Goal: Task Accomplishment & Management: Use online tool/utility

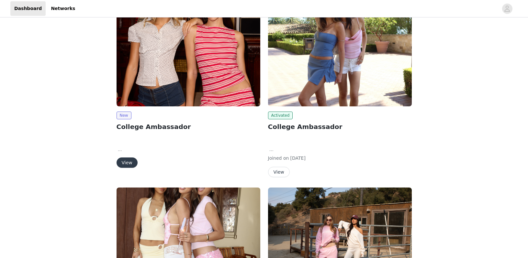
scroll to position [58, 0]
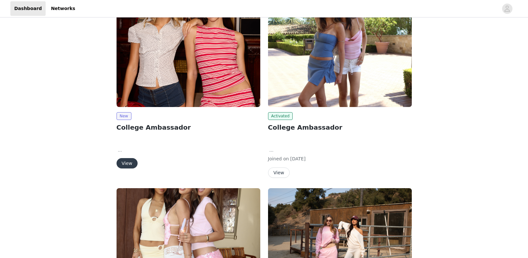
click at [124, 165] on button "View" at bounding box center [126, 163] width 21 height 10
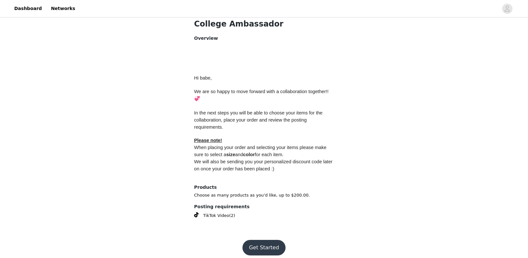
click at [270, 241] on button "Get Started" at bounding box center [263, 248] width 43 height 16
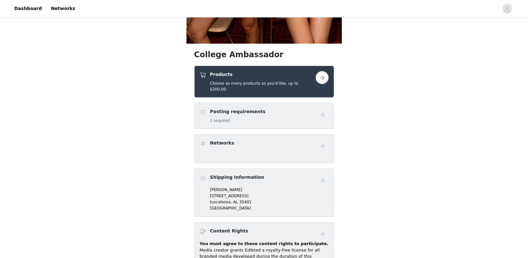
scroll to position [210, 0]
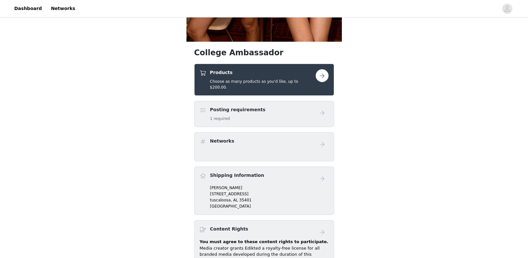
click at [322, 77] on button "button" at bounding box center [322, 75] width 13 height 13
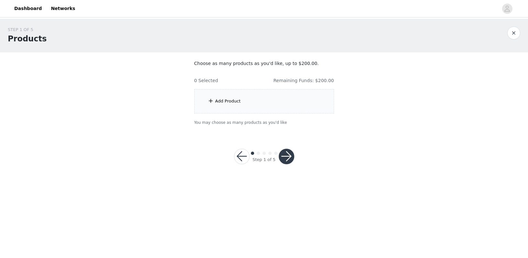
click at [306, 97] on div "Add Product" at bounding box center [264, 101] width 140 height 24
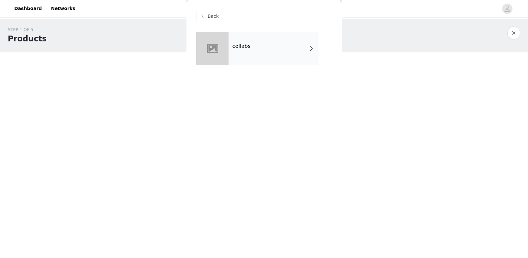
click at [297, 39] on div "collabs" at bounding box center [273, 48] width 90 height 32
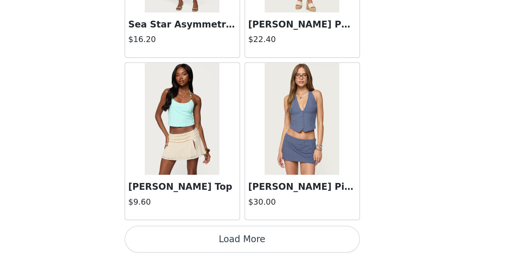
click at [196, 239] on button "Load More" at bounding box center [264, 247] width 136 height 16
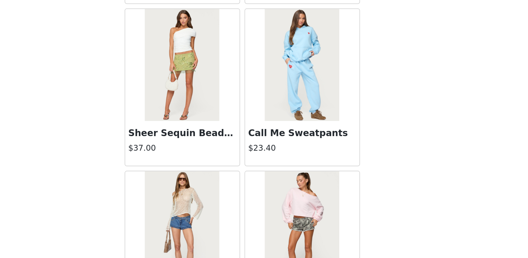
scroll to position [1116, 0]
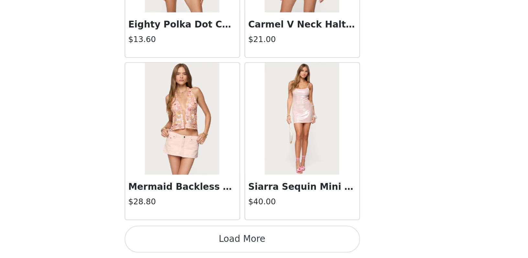
click at [196, 239] on button "Load More" at bounding box center [264, 247] width 136 height 16
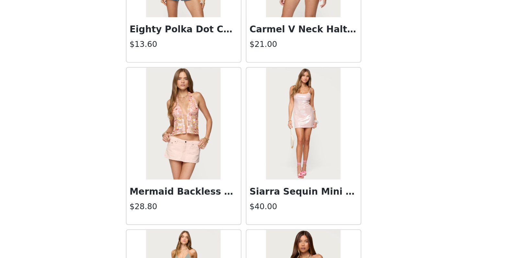
scroll to position [0, 0]
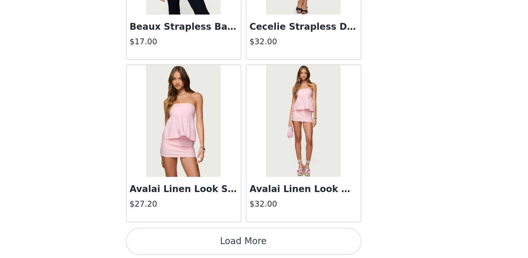
click at [196, 241] on button "Load More" at bounding box center [264, 249] width 136 height 16
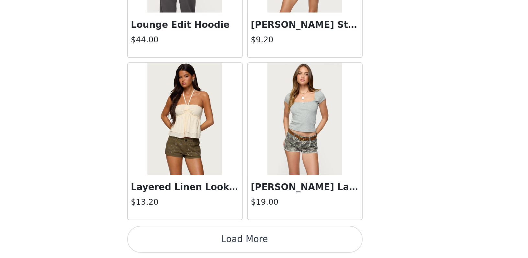
click at [196, 239] on button "Load More" at bounding box center [264, 247] width 136 height 16
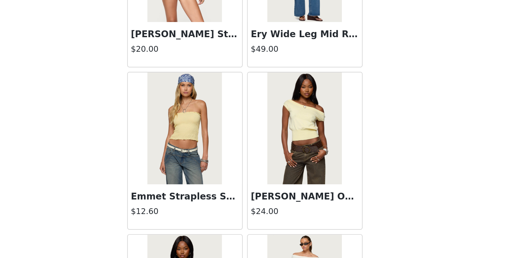
scroll to position [4242, 0]
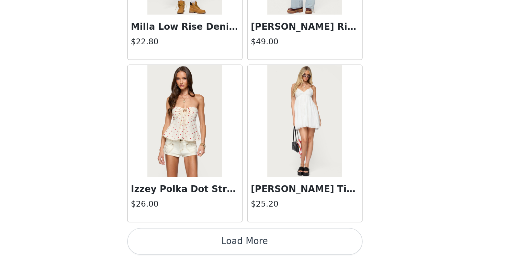
click at [196, 241] on button "Load More" at bounding box center [264, 249] width 136 height 16
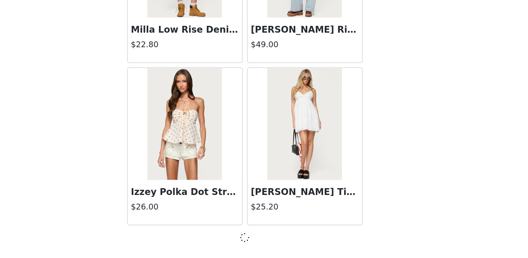
scroll to position [4483, 0]
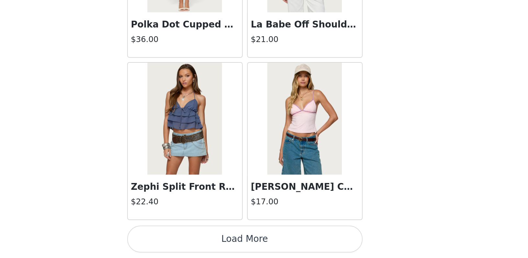
click at [196, 239] on button "Load More" at bounding box center [264, 247] width 136 height 16
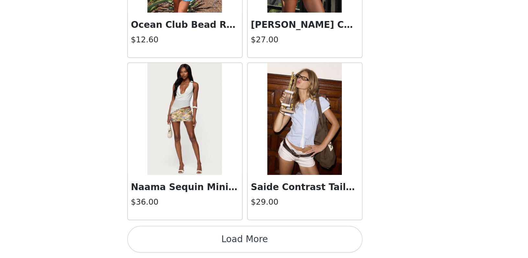
scroll to position [6363, 0]
click at [196, 239] on button "Load More" at bounding box center [264, 247] width 136 height 16
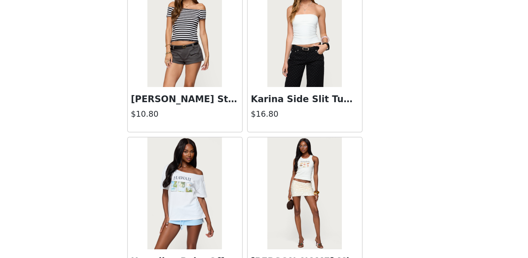
scroll to position [6847, 0]
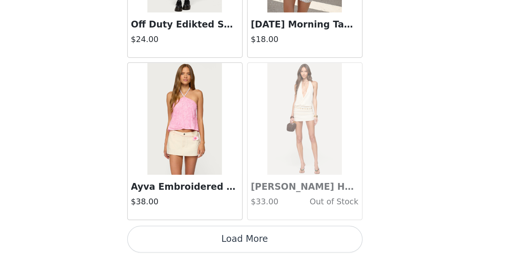
click at [196, 239] on button "Load More" at bounding box center [264, 247] width 136 height 16
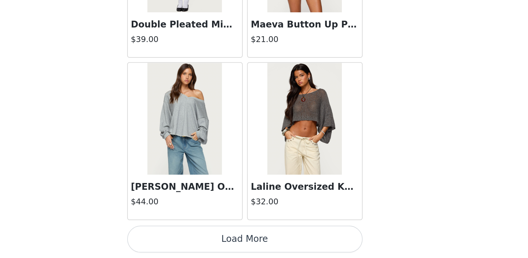
scroll to position [8237, 0]
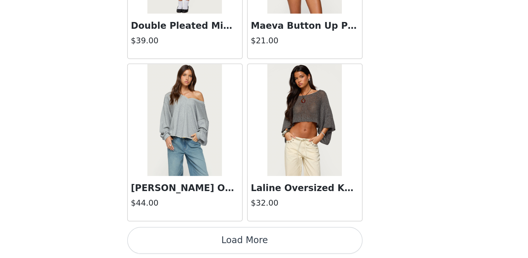
click at [196, 240] on button "Load More" at bounding box center [264, 248] width 136 height 16
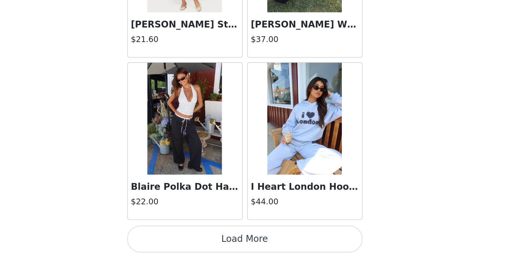
click at [196, 239] on button "Load More" at bounding box center [264, 247] width 136 height 16
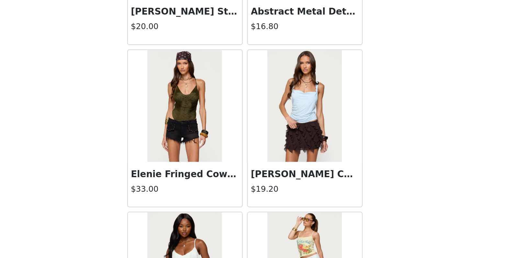
scroll to position [10059, 0]
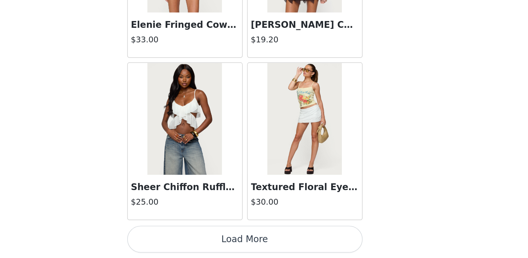
click at [196, 239] on button "Load More" at bounding box center [264, 247] width 136 height 16
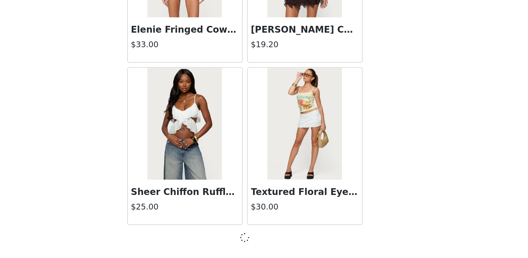
scroll to position [10113, 0]
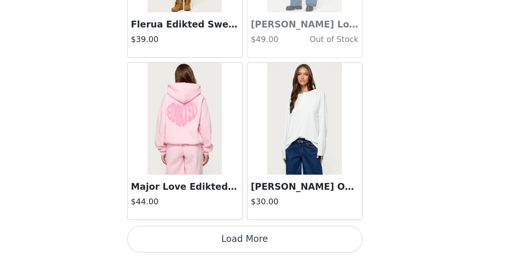
click at [196, 239] on button "Load More" at bounding box center [264, 247] width 136 height 16
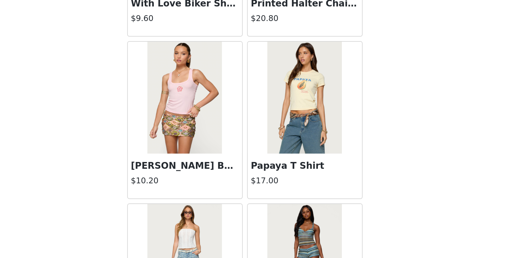
scroll to position [11984, 0]
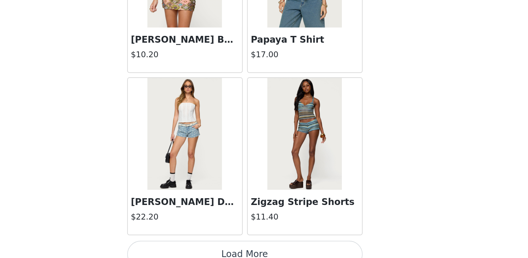
click at [196, 248] on button "Load More" at bounding box center [264, 256] width 136 height 16
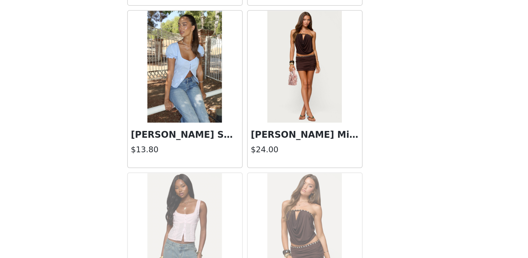
scroll to position [12230, 0]
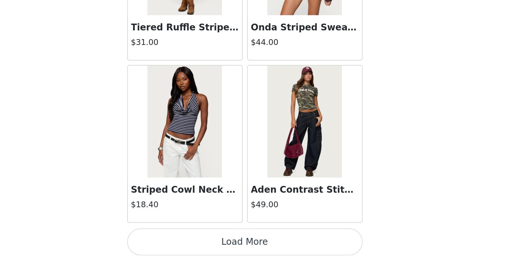
click at [196, 241] on button "Load More" at bounding box center [264, 249] width 136 height 16
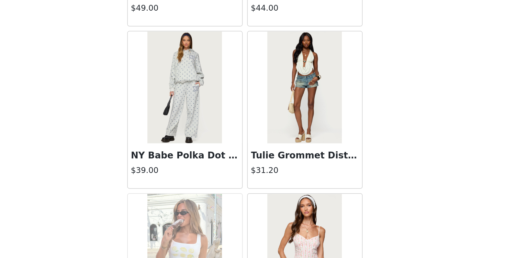
scroll to position [13804, 0]
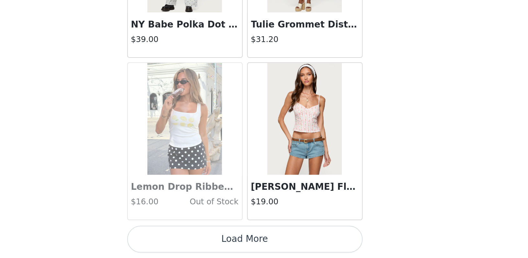
click at [196, 239] on button "Load More" at bounding box center [264, 247] width 136 height 16
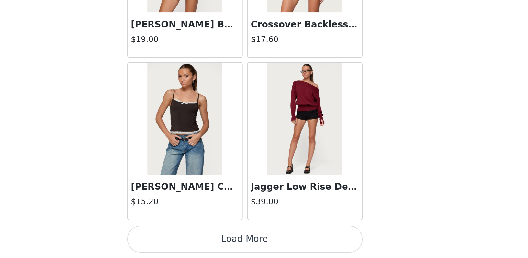
scroll to position [0, 0]
click at [196, 239] on button "Load More" at bounding box center [264, 247] width 136 height 16
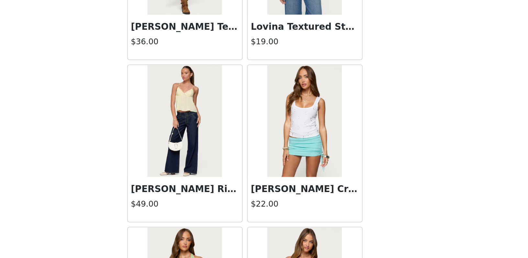
scroll to position [14996, 0]
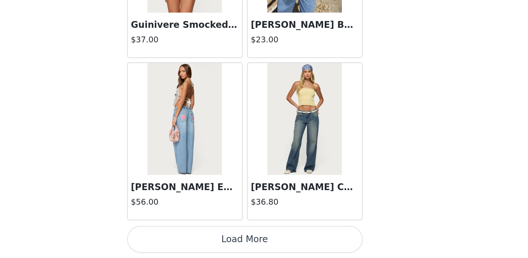
click at [196, 239] on button "Load More" at bounding box center [264, 247] width 136 height 16
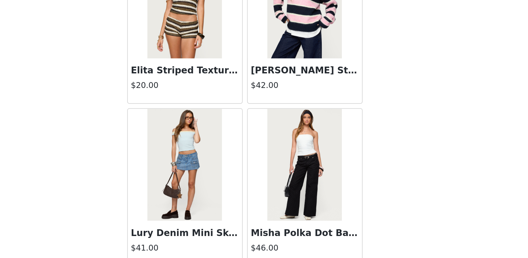
scroll to position [16680, 0]
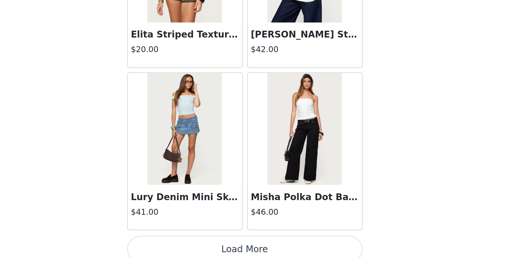
click at [196, 245] on button "Load More" at bounding box center [264, 253] width 136 height 16
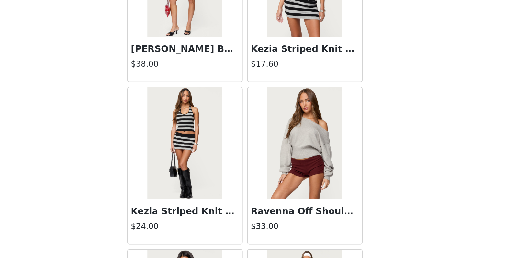
scroll to position [17329, 0]
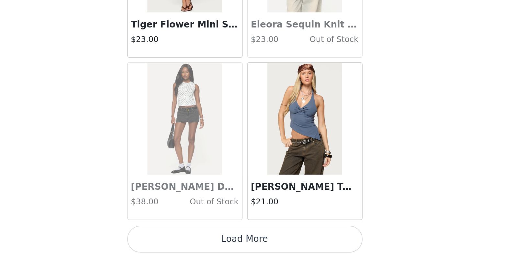
click at [196, 239] on button "Load More" at bounding box center [264, 247] width 136 height 16
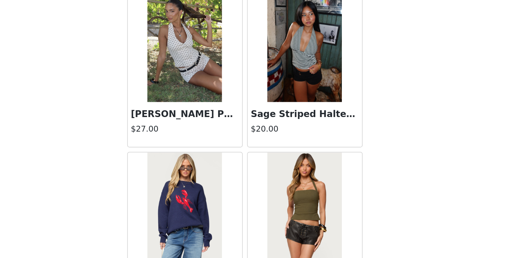
scroll to position [17854, 0]
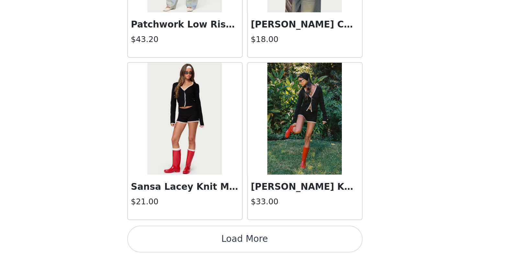
click at [196, 239] on button "Load More" at bounding box center [264, 247] width 136 height 16
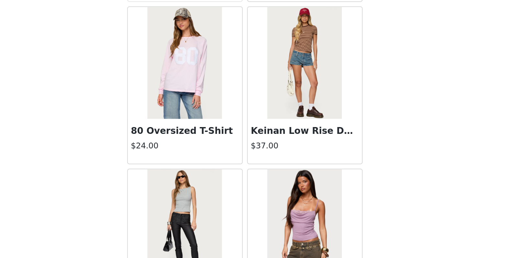
scroll to position [19294, 0]
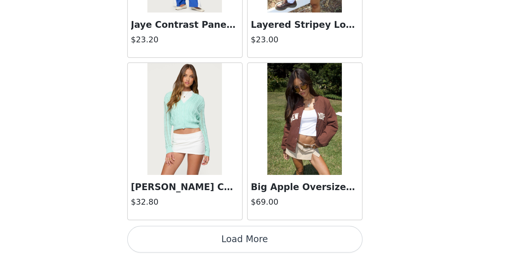
click at [196, 239] on button "Load More" at bounding box center [264, 247] width 136 height 16
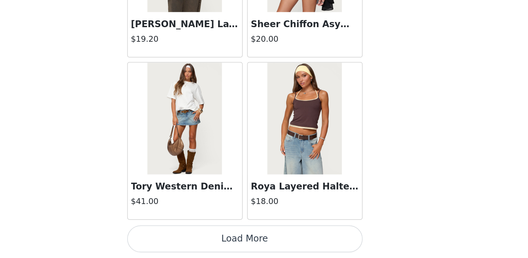
scroll to position [0, 0]
click at [196, 239] on button "Load More" at bounding box center [264, 247] width 136 height 16
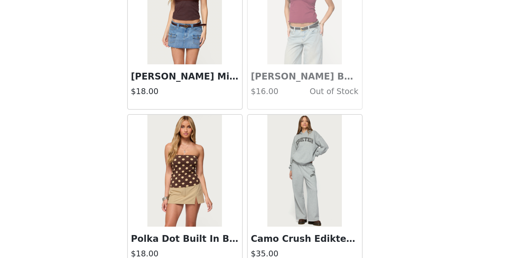
scroll to position [21146, 0]
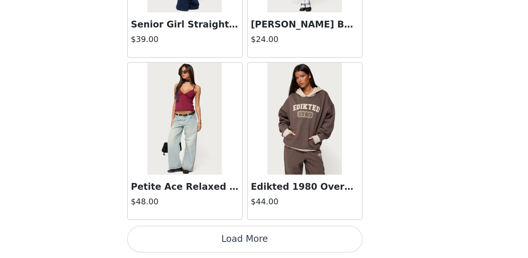
click at [196, 239] on button "Load More" at bounding box center [264, 247] width 136 height 16
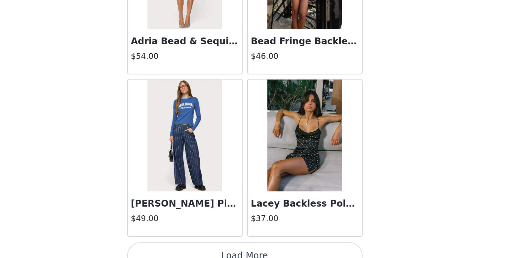
scroll to position [22312, 0]
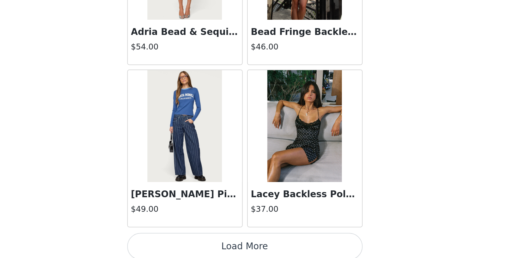
click at [196, 244] on button "Load More" at bounding box center [264, 252] width 136 height 16
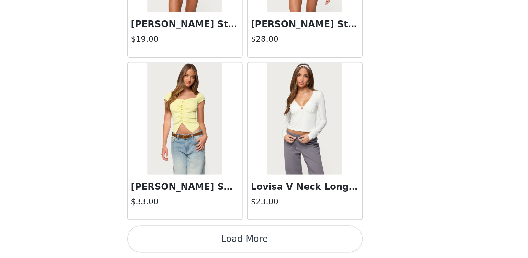
scroll to position [0, 0]
click at [196, 239] on button "Load More" at bounding box center [264, 247] width 136 height 16
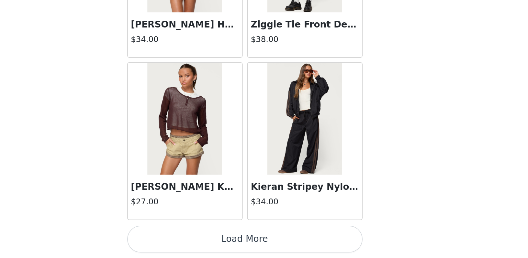
click at [196, 239] on button "Load More" at bounding box center [264, 247] width 136 height 16
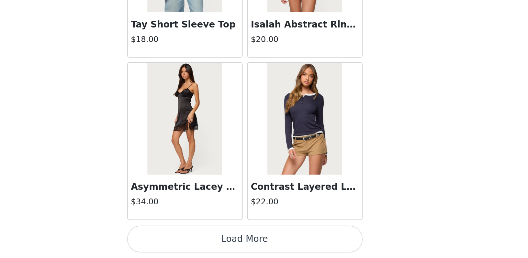
click at [196, 239] on button "Load More" at bounding box center [264, 247] width 136 height 16
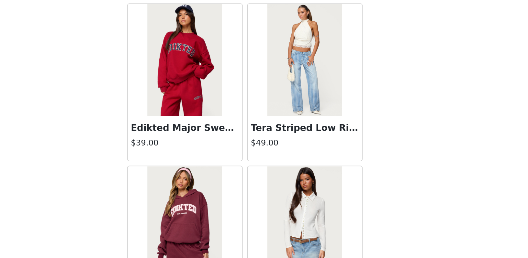
scroll to position [25450, 0]
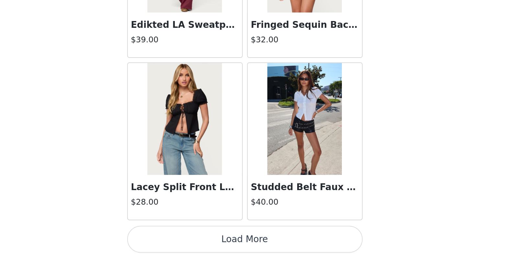
click at [196, 239] on button "Load More" at bounding box center [264, 247] width 136 height 16
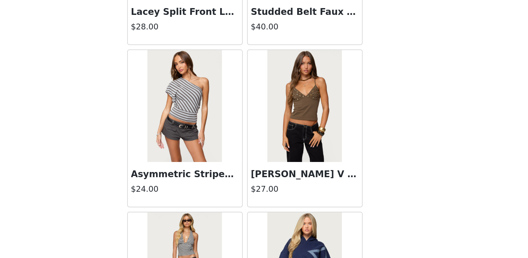
scroll to position [26162, 0]
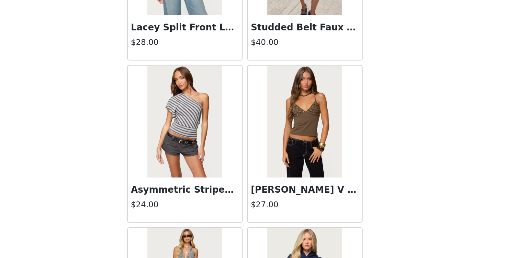
click at [208, 147] on img at bounding box center [229, 179] width 43 height 65
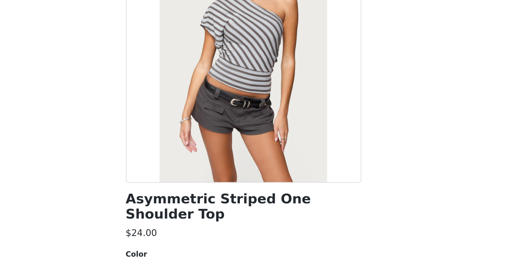
scroll to position [56, 0]
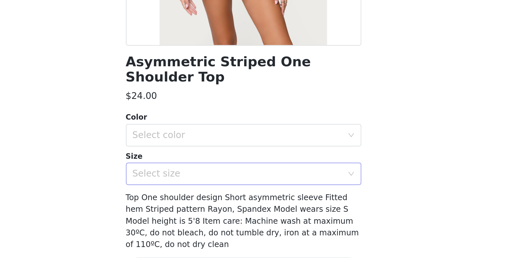
click at [200, 193] on div "Select size" at bounding box center [260, 196] width 121 height 6
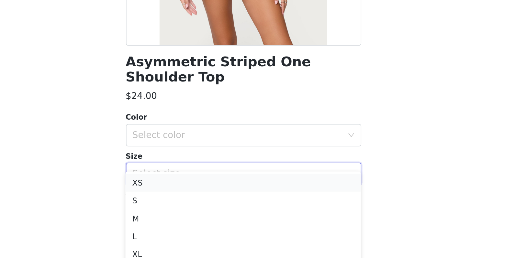
click at [196, 196] on li "XS" at bounding box center [264, 201] width 136 height 10
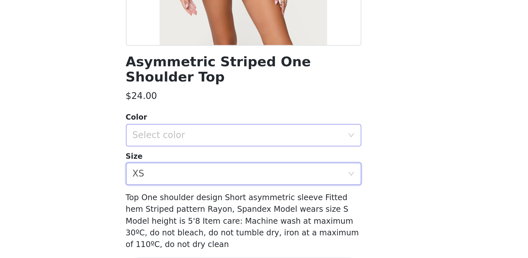
click at [200, 170] on div "Select color" at bounding box center [260, 173] width 121 height 6
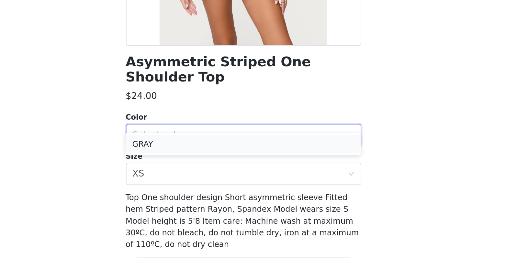
click at [196, 173] on li "GRAY" at bounding box center [264, 178] width 136 height 10
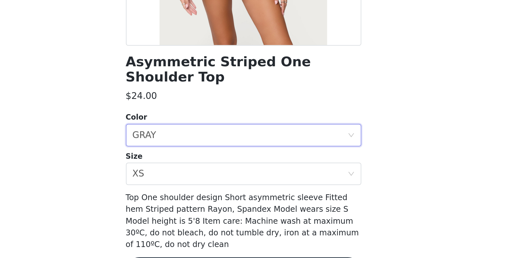
click at [196, 244] on button "Add Product" at bounding box center [264, 252] width 136 height 16
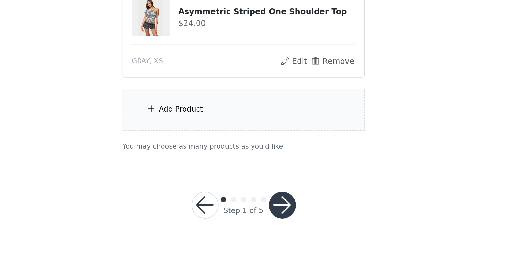
click at [194, 147] on div "Add Product" at bounding box center [264, 159] width 140 height 24
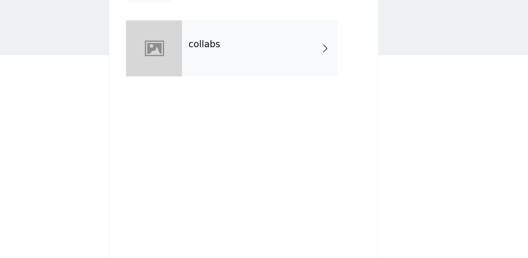
click at [228, 32] on div "collabs" at bounding box center [273, 48] width 90 height 32
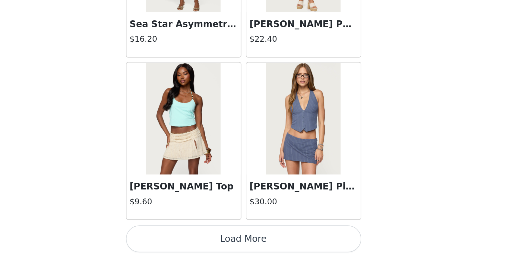
scroll to position [0, 0]
click at [196, 239] on button "Load More" at bounding box center [264, 247] width 136 height 16
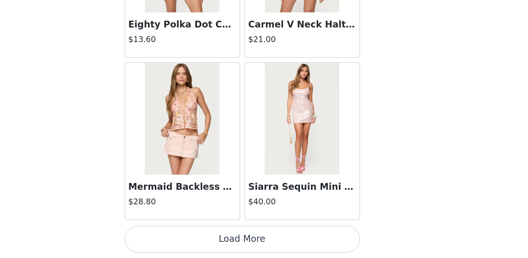
click at [196, 239] on button "Load More" at bounding box center [264, 247] width 136 height 16
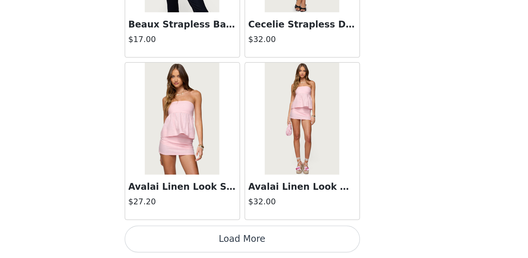
click at [196, 239] on button "Load More" at bounding box center [264, 247] width 136 height 16
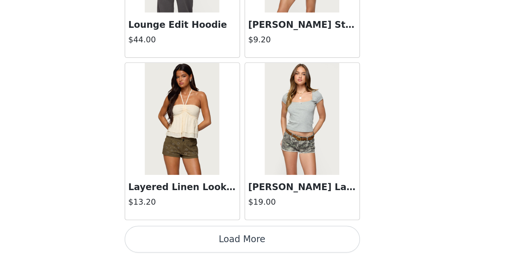
click at [196, 239] on button "Load More" at bounding box center [264, 247] width 136 height 16
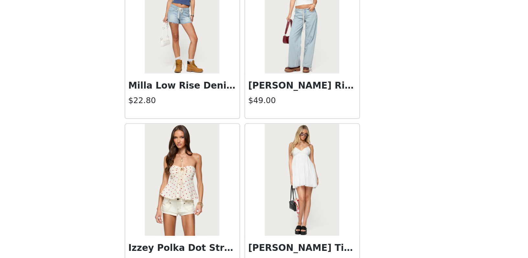
scroll to position [4482, 0]
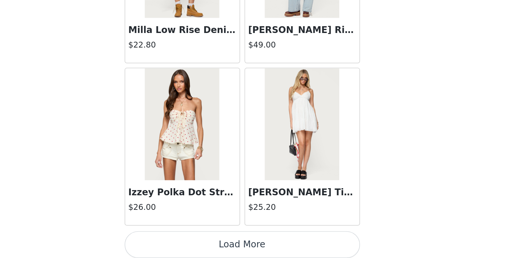
click at [196, 243] on button "Load More" at bounding box center [264, 251] width 136 height 16
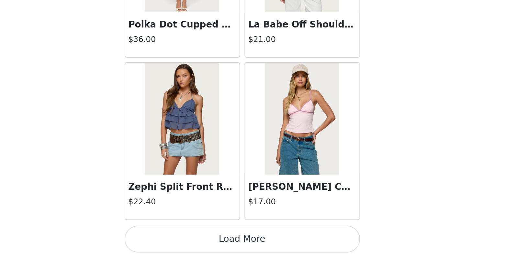
scroll to position [0, 0]
click at [196, 239] on button "Load More" at bounding box center [264, 247] width 136 height 16
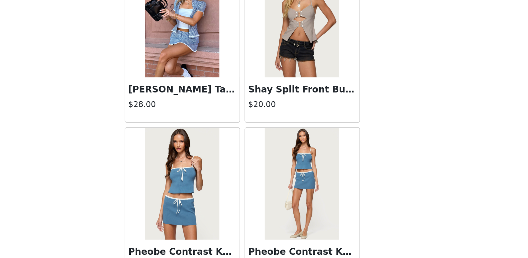
scroll to position [5666, 0]
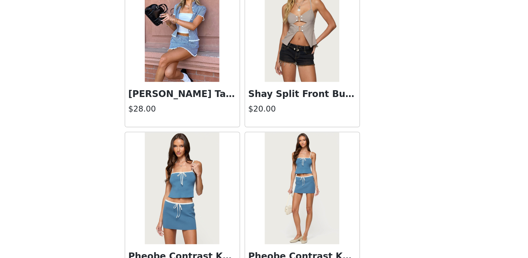
click at [266, 156] on div "Shay Split Front Buckle Tank Top $20.00" at bounding box center [299, 169] width 66 height 26
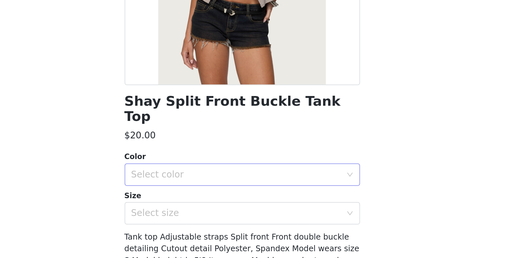
scroll to position [56, 0]
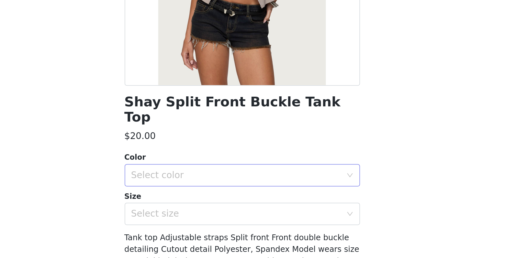
click at [200, 170] on div "Select color" at bounding box center [260, 173] width 121 height 6
click at [196, 173] on li "LIGHT GRAY" at bounding box center [264, 178] width 136 height 10
click at [200, 193] on div "Select size" at bounding box center [260, 196] width 121 height 6
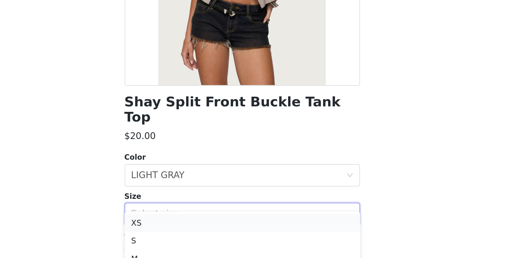
click at [196, 196] on li "XS" at bounding box center [264, 201] width 136 height 10
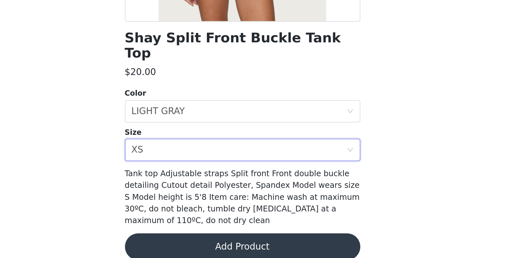
scroll to position [0, 0]
click at [196, 244] on button "Add Product" at bounding box center [264, 252] width 136 height 16
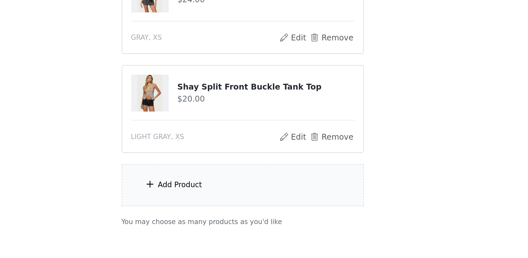
click at [194, 204] on div "Add Product" at bounding box center [264, 216] width 140 height 24
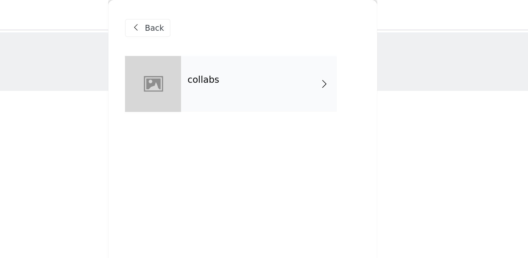
click at [228, 56] on div "collabs" at bounding box center [273, 48] width 90 height 32
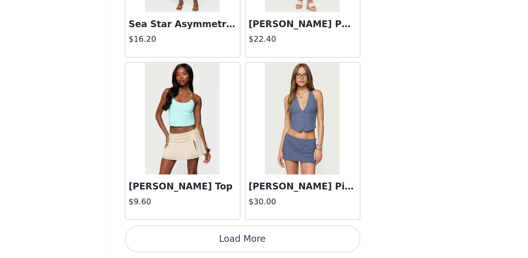
scroll to position [36, 0]
click at [196, 239] on button "Load More" at bounding box center [264, 247] width 136 height 16
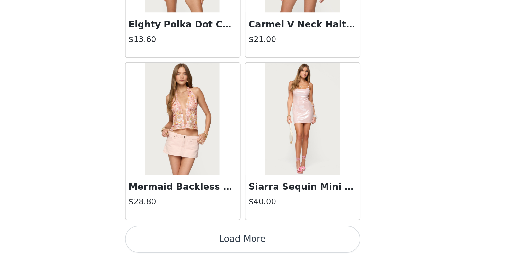
scroll to position [1670, 0]
click at [196, 239] on button "Load More" at bounding box center [264, 247] width 136 height 16
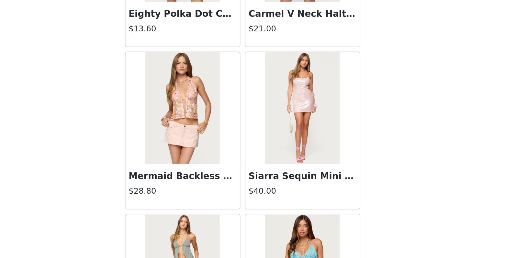
scroll to position [1676, 0]
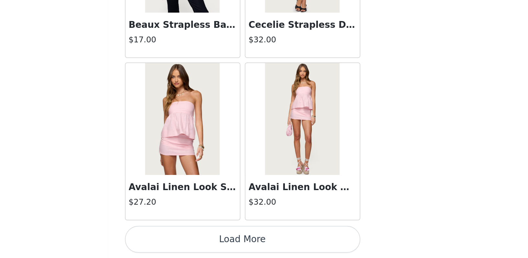
click at [196, 239] on button "Load More" at bounding box center [264, 247] width 136 height 16
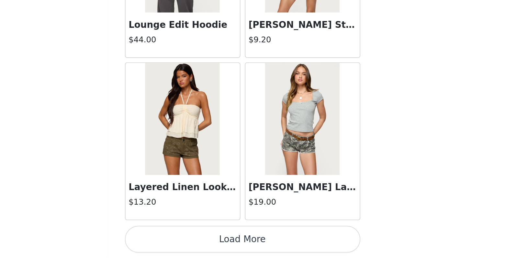
click at [196, 239] on button "Load More" at bounding box center [264, 247] width 136 height 16
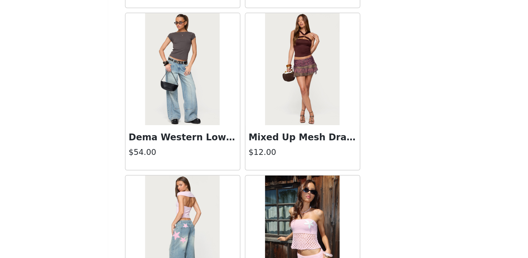
scroll to position [3860, 0]
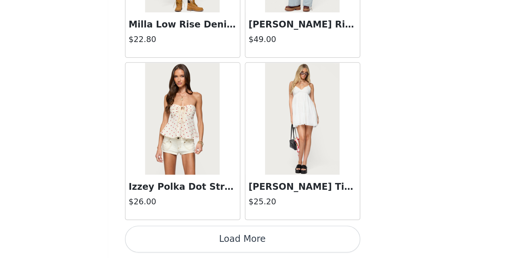
click at [196, 239] on button "Load More" at bounding box center [264, 247] width 136 height 16
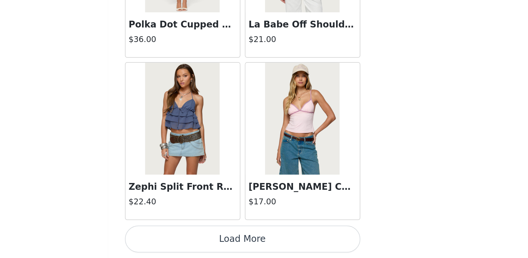
scroll to position [5424, 0]
click at [196, 239] on button "Load More" at bounding box center [264, 247] width 136 height 16
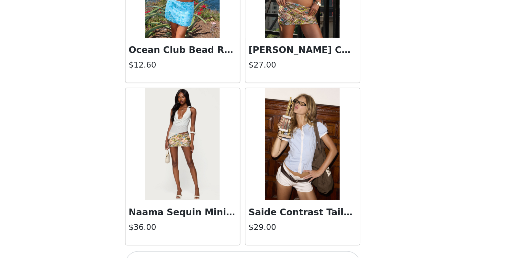
scroll to position [6359, 0]
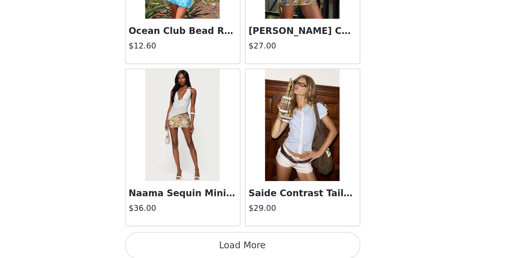
click at [196, 243] on button "Load More" at bounding box center [264, 251] width 136 height 16
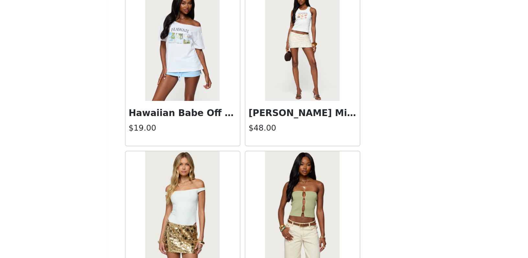
scroll to position [6873, 0]
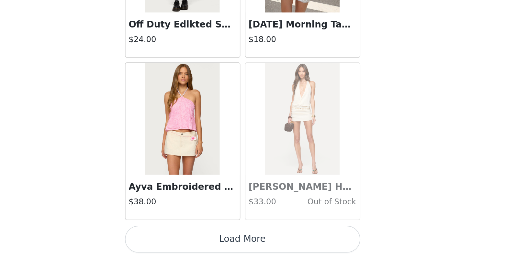
click at [196, 239] on button "Load More" at bounding box center [264, 247] width 136 height 16
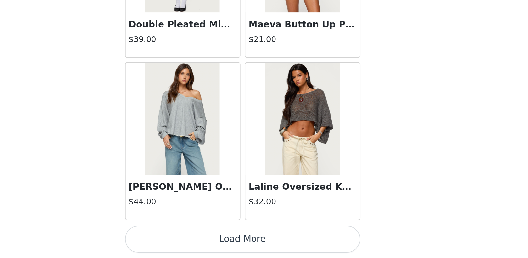
click at [196, 239] on button "Load More" at bounding box center [264, 247] width 136 height 16
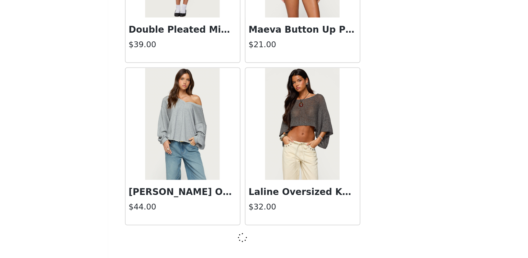
scroll to position [8237, 0]
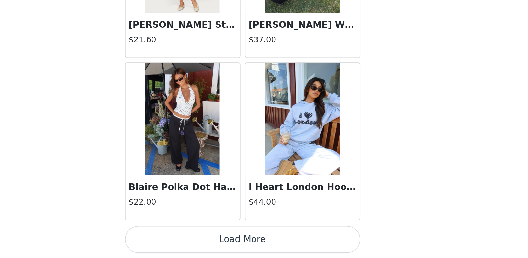
click at [196, 239] on button "Load More" at bounding box center [264, 247] width 136 height 16
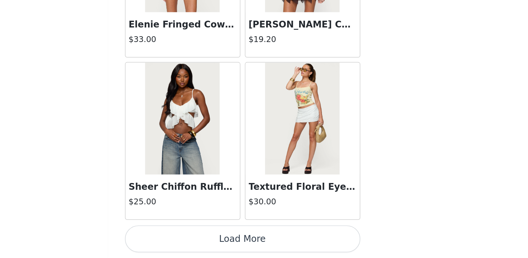
scroll to position [36, 0]
click at [196, 239] on button "Load More" at bounding box center [264, 247] width 136 height 16
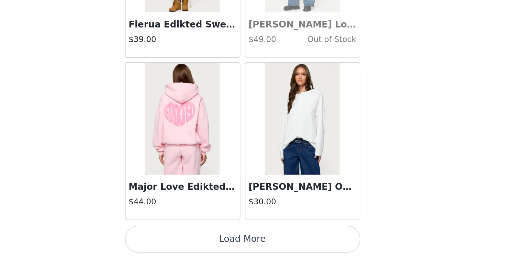
click at [196, 239] on button "Load More" at bounding box center [264, 247] width 136 height 16
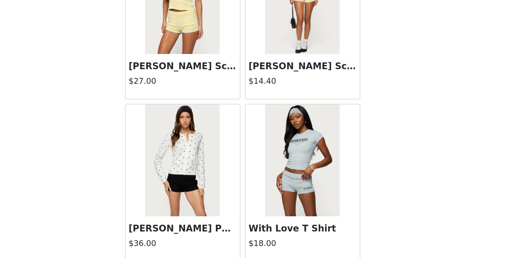
scroll to position [11691, 0]
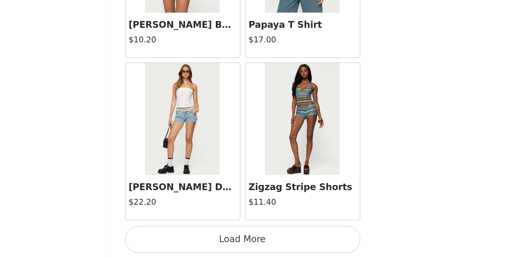
click at [196, 239] on button "Load More" at bounding box center [264, 247] width 136 height 16
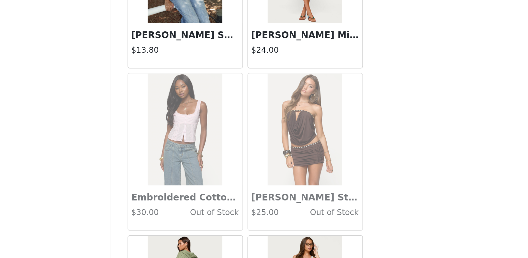
scroll to position [12352, 0]
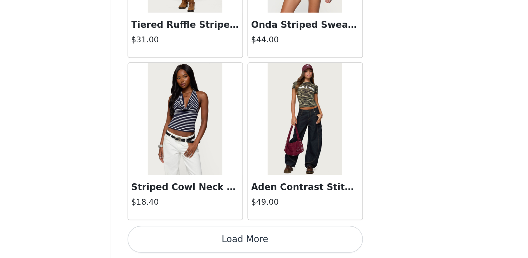
click at [196, 239] on button "Load More" at bounding box center [264, 247] width 136 height 16
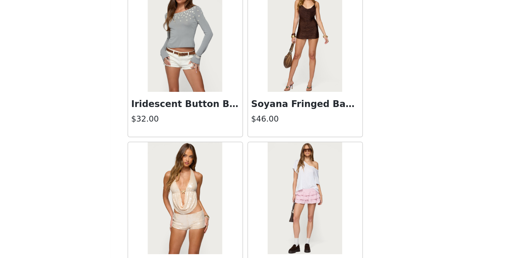
scroll to position [13331, 0]
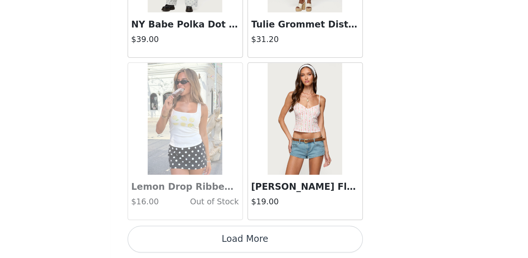
click at [196, 239] on button "Load More" at bounding box center [264, 247] width 136 height 16
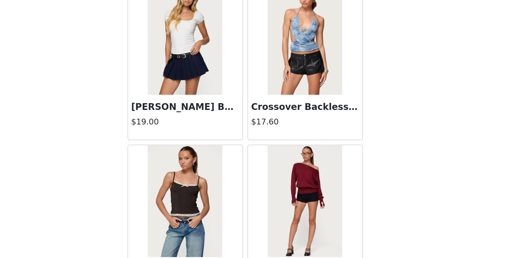
scroll to position [14806, 0]
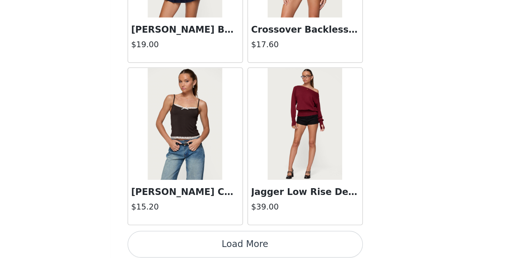
click at [196, 242] on button "Load More" at bounding box center [264, 250] width 136 height 16
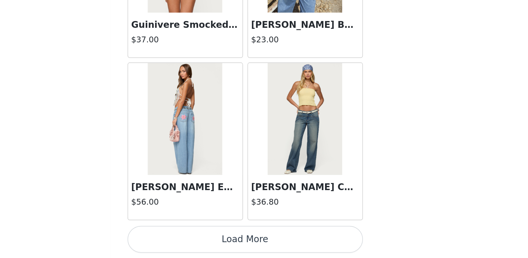
click at [196, 239] on button "Load More" at bounding box center [264, 247] width 136 height 16
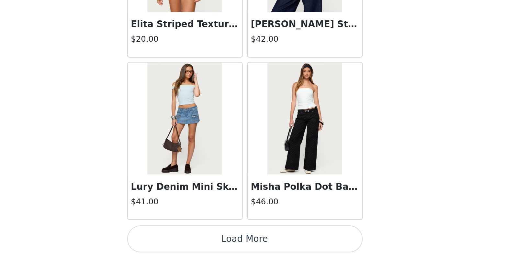
scroll to position [36, 0]
click at [196, 239] on button "Load More" at bounding box center [264, 247] width 136 height 16
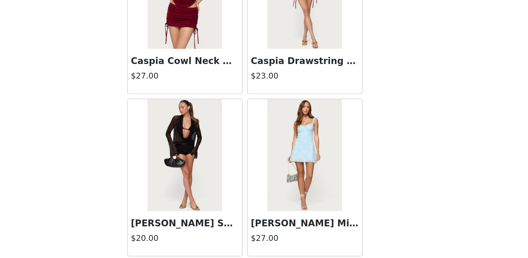
scroll to position [16957, 0]
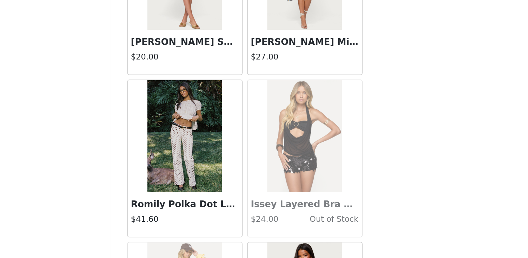
click at [208, 155] on img at bounding box center [229, 187] width 43 height 65
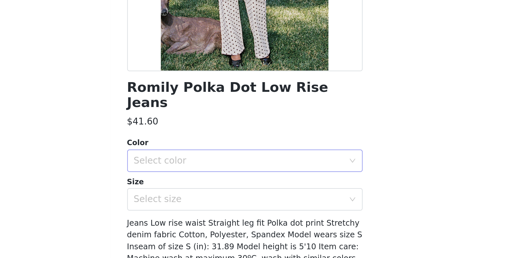
scroll to position [63, 0]
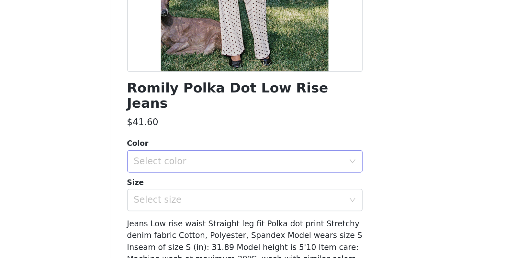
click at [200, 163] on div "Select color" at bounding box center [260, 166] width 121 height 6
click at [196, 167] on li "WHITE" at bounding box center [264, 172] width 136 height 10
click at [200, 186] on div "Select size" at bounding box center [260, 189] width 121 height 6
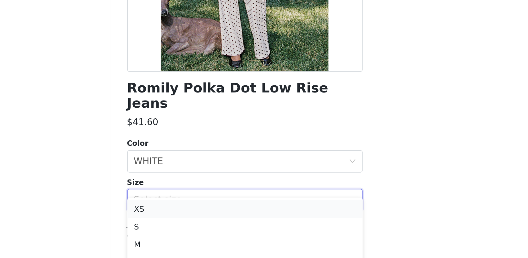
click at [196, 189] on li "XS" at bounding box center [264, 194] width 136 height 10
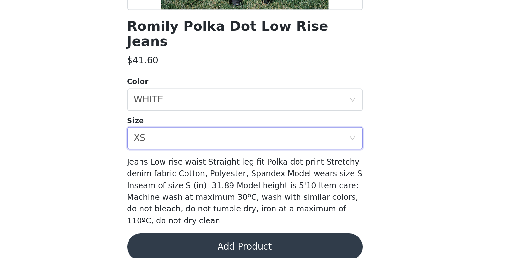
scroll to position [36, 0]
click at [196, 244] on button "Add Product" at bounding box center [264, 252] width 136 height 16
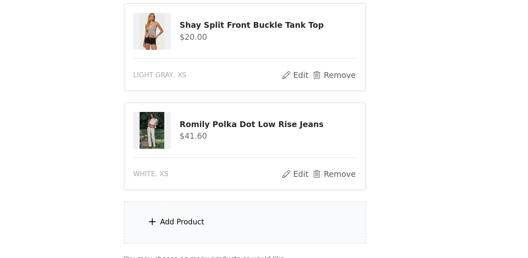
scroll to position [36, 0]
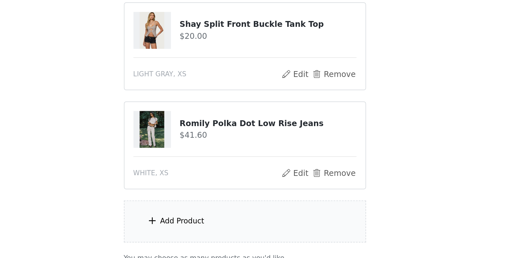
click at [194, 225] on div "Add Product" at bounding box center [264, 237] width 140 height 24
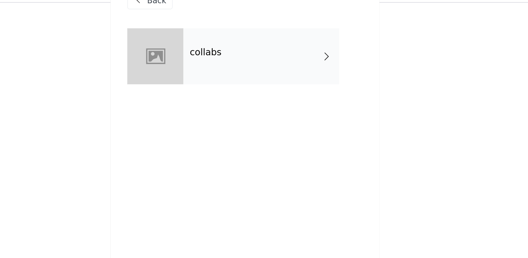
click at [228, 32] on div "collabs" at bounding box center [273, 48] width 90 height 32
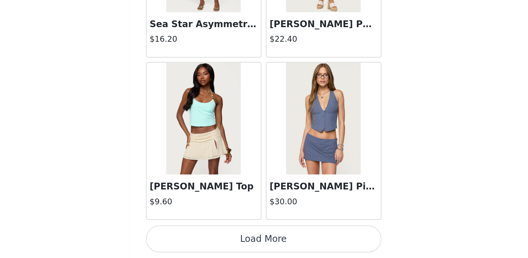
scroll to position [93, 0]
click at [196, 239] on button "Load More" at bounding box center [264, 247] width 136 height 16
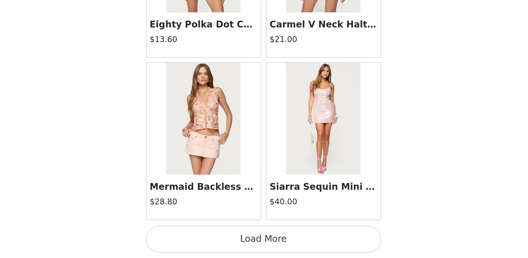
scroll to position [1670, 0]
click at [196, 239] on button "Load More" at bounding box center [264, 247] width 136 height 16
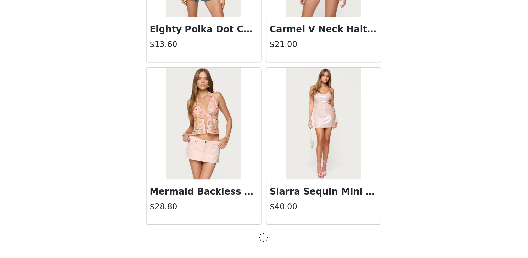
scroll to position [93, 0]
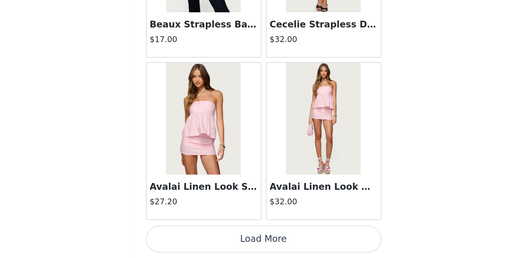
click at [196, 239] on button "Load More" at bounding box center [264, 247] width 136 height 16
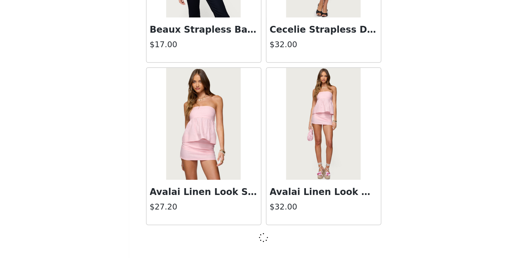
scroll to position [2606, 0]
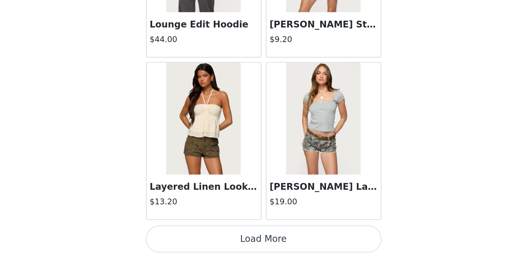
click at [196, 239] on button "Load More" at bounding box center [264, 247] width 136 height 16
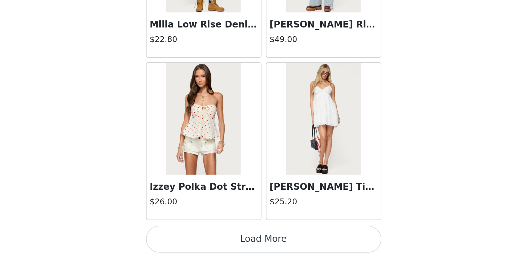
click at [196, 239] on button "Load More" at bounding box center [264, 247] width 136 height 16
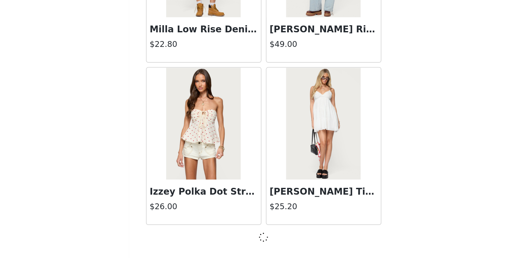
scroll to position [4483, 0]
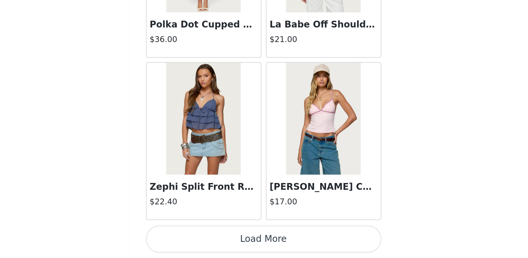
click at [196, 239] on button "Load More" at bounding box center [264, 247] width 136 height 16
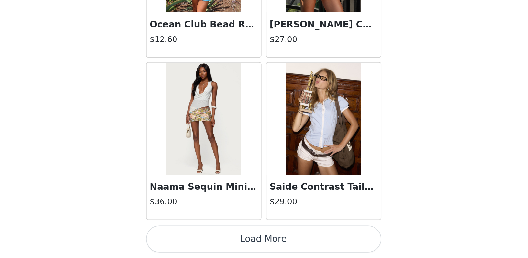
click at [196, 239] on button "Load More" at bounding box center [264, 247] width 136 height 16
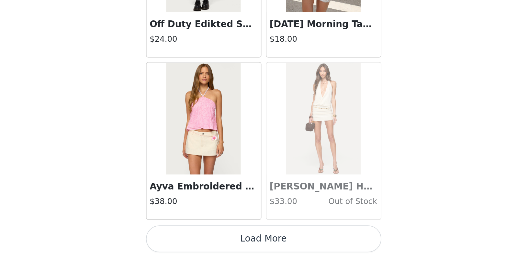
click at [196, 210] on div "Ayva Embroidered Floral Bead Halter Top $38.00" at bounding box center [229, 223] width 66 height 26
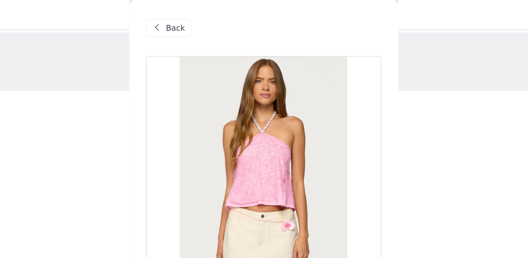
scroll to position [0, 0]
click at [196, 18] on div "Back" at bounding box center [209, 16] width 26 height 10
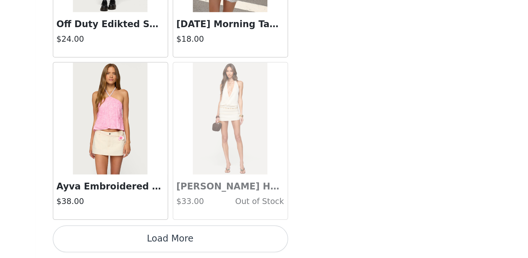
scroll to position [93, 0]
click at [196, 239] on button "Load More" at bounding box center [264, 247] width 136 height 16
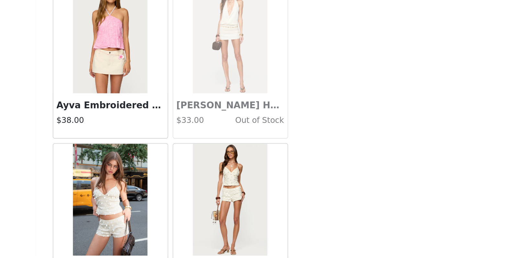
scroll to position [7356, 0]
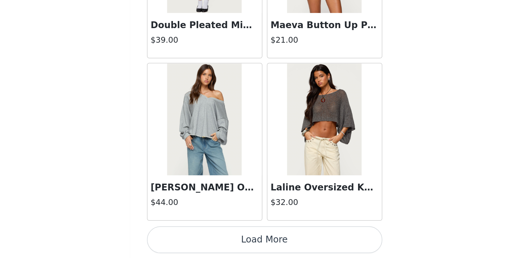
click at [196, 239] on button "Load More" at bounding box center [264, 247] width 136 height 16
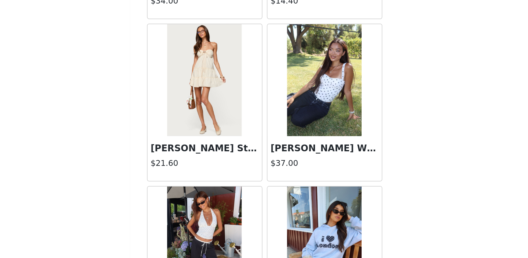
scroll to position [9106, 0]
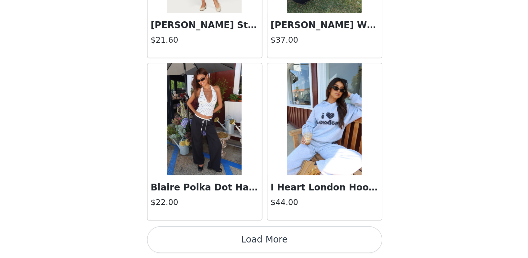
click at [196, 239] on button "Load More" at bounding box center [264, 247] width 136 height 16
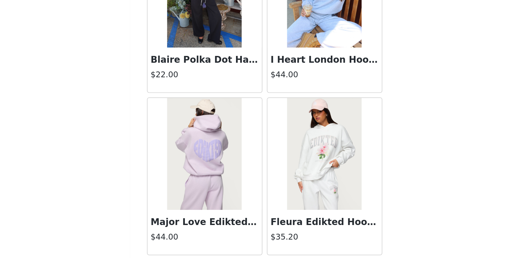
scroll to position [9422, 0]
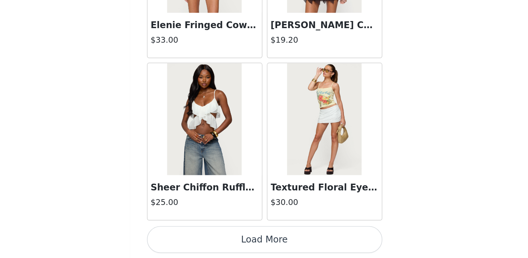
click at [196, 239] on button "Load More" at bounding box center [264, 247] width 136 height 16
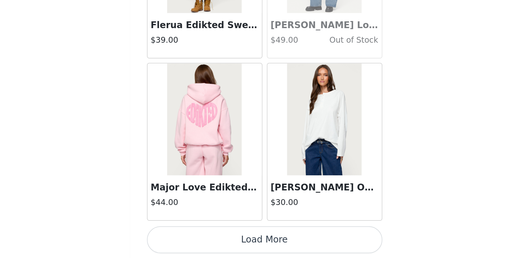
click at [196, 239] on button "Load More" at bounding box center [264, 247] width 136 height 16
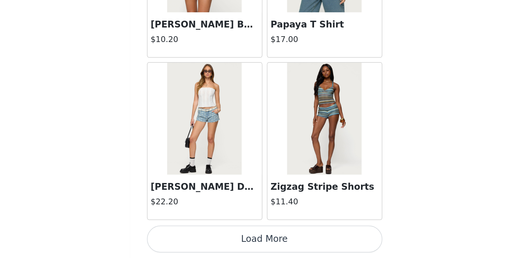
scroll to position [93, 0]
click at [196, 239] on button "Load More" at bounding box center [264, 247] width 136 height 16
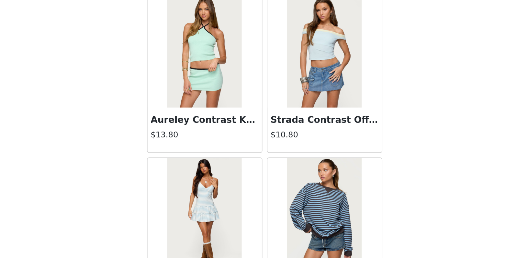
scroll to position [12904, 0]
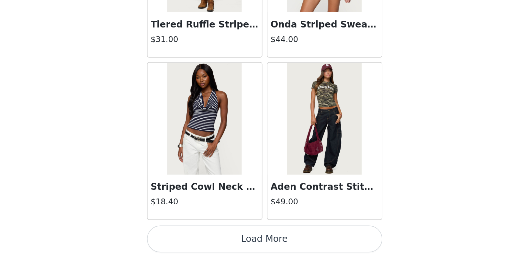
click at [196, 239] on button "Load More" at bounding box center [264, 247] width 136 height 16
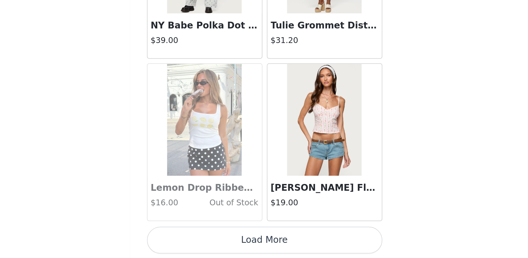
scroll to position [93, 0]
click at [196, 240] on button "Load More" at bounding box center [264, 248] width 136 height 16
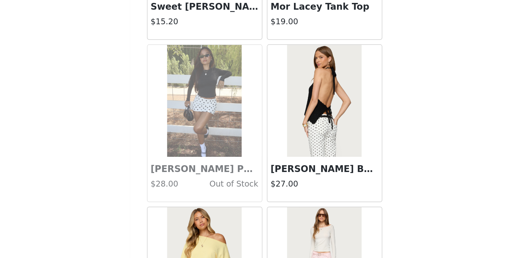
scroll to position [14443, 0]
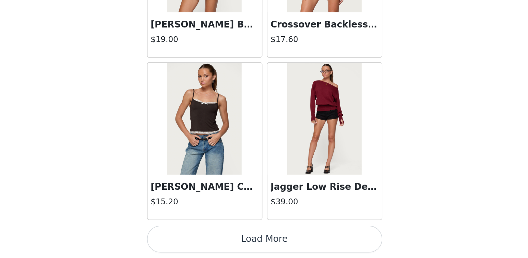
click at [196, 239] on button "Load More" at bounding box center [264, 247] width 136 height 16
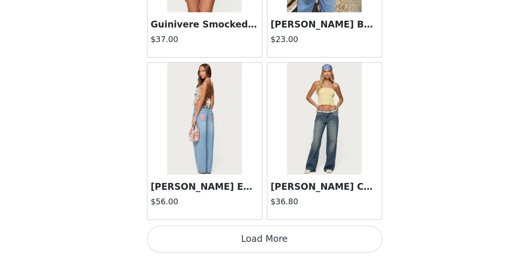
click at [196, 239] on button "Load More" at bounding box center [264, 247] width 136 height 16
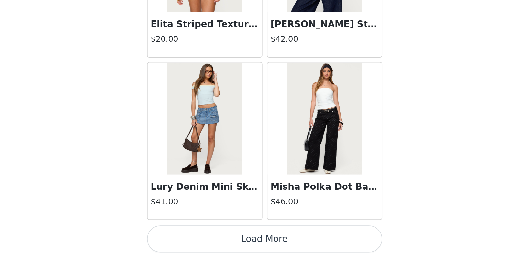
scroll to position [93, 0]
click at [196, 239] on button "Load More" at bounding box center [264, 247] width 136 height 16
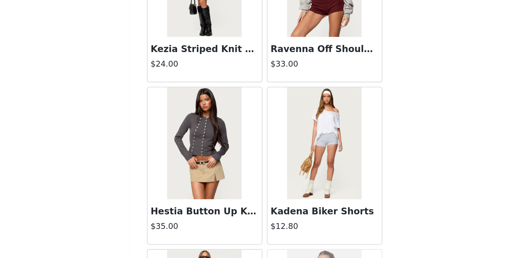
scroll to position [17624, 0]
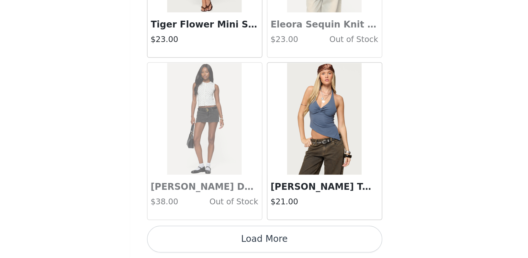
click at [196, 239] on button "Load More" at bounding box center [264, 247] width 136 height 16
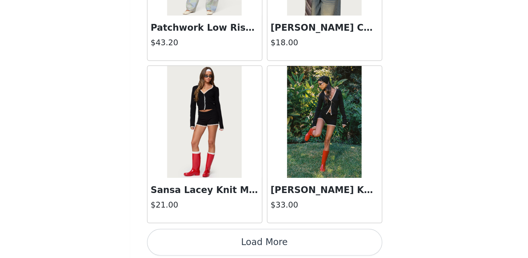
click at [196, 241] on button "Load More" at bounding box center [264, 249] width 136 height 16
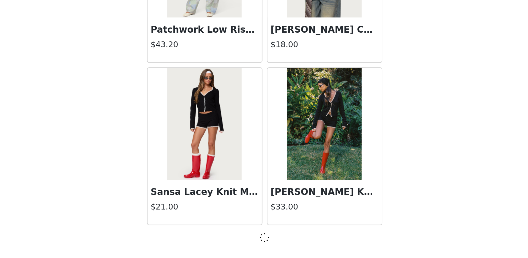
scroll to position [18559, 0]
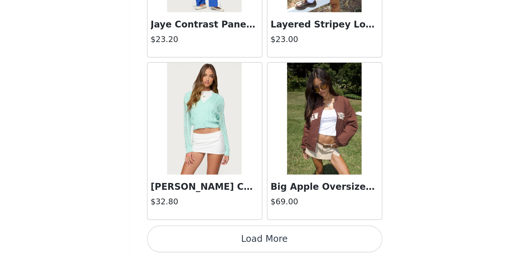
click at [196, 239] on button "Load More" at bounding box center [264, 247] width 136 height 16
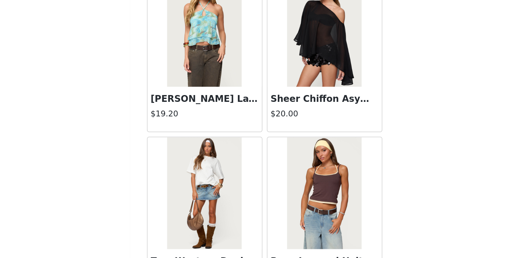
scroll to position [20396, 0]
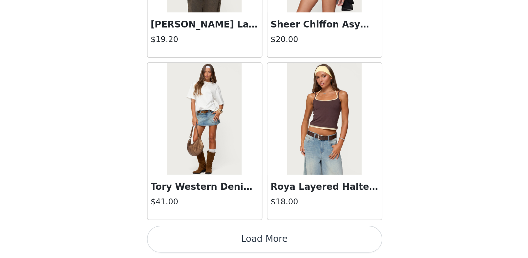
click at [196, 239] on button "Load More" at bounding box center [264, 247] width 136 height 16
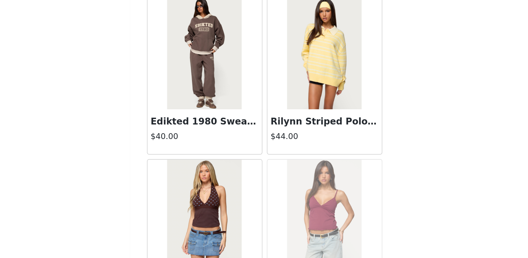
scroll to position [20946, 0]
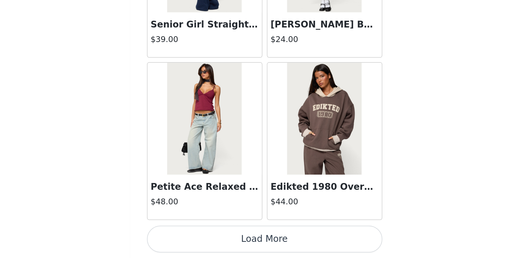
click at [196, 239] on button "Load More" at bounding box center [264, 247] width 136 height 16
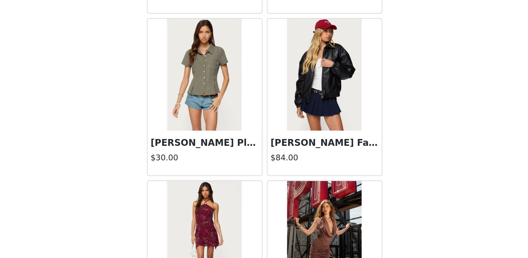
scroll to position [22152, 0]
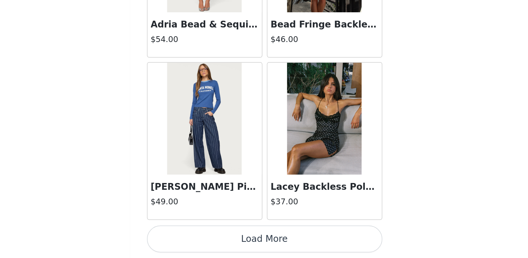
click at [196, 239] on button "Load More" at bounding box center [264, 247] width 136 height 16
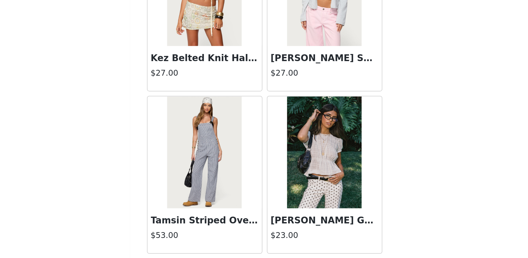
scroll to position [23011, 0]
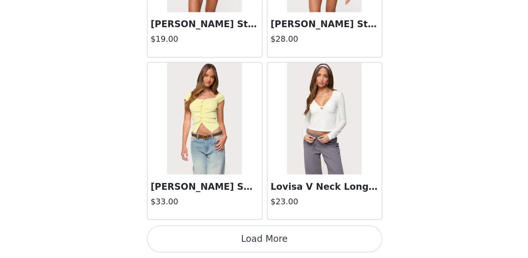
click at [196, 239] on button "Load More" at bounding box center [264, 247] width 136 height 16
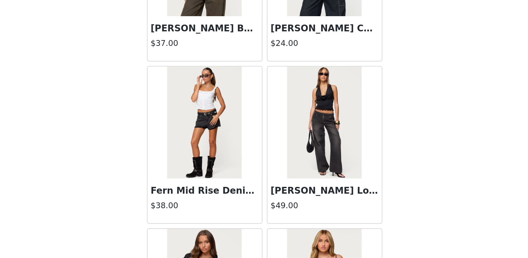
scroll to position [23723, 0]
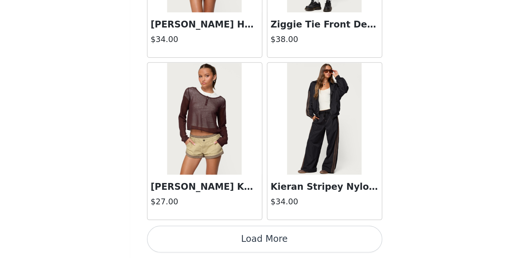
click at [196, 239] on button "Load More" at bounding box center [264, 247] width 136 height 16
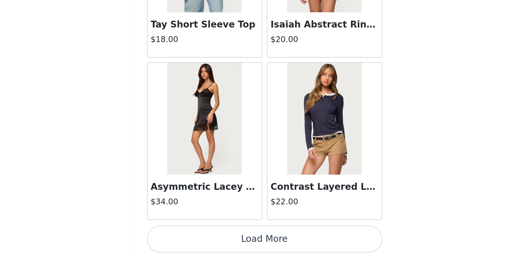
scroll to position [93, 0]
click at [196, 239] on button "Load More" at bounding box center [264, 247] width 136 height 16
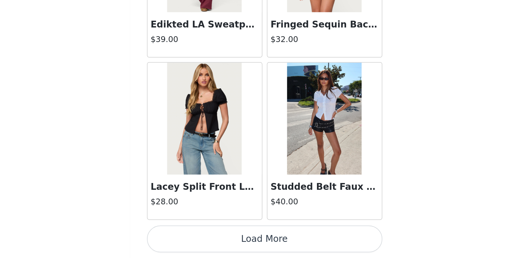
click at [196, 239] on button "Load More" at bounding box center [264, 247] width 136 height 16
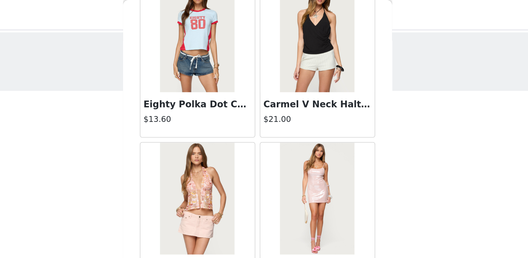
scroll to position [1733, 0]
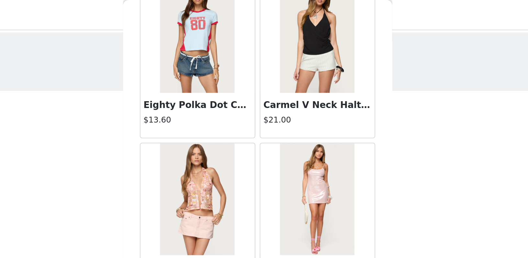
click at [277, 43] on img at bounding box center [298, 21] width 43 height 65
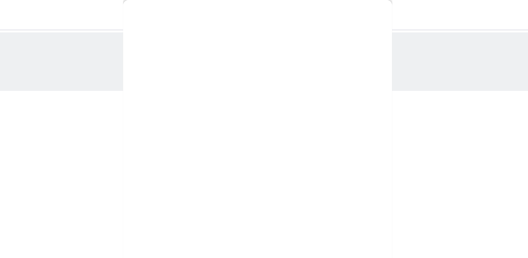
scroll to position [56, 0]
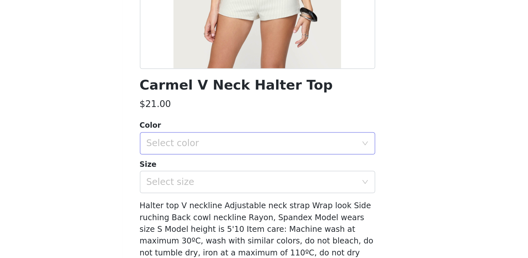
click at [200, 161] on div "Select color" at bounding box center [260, 164] width 121 height 6
click at [196, 173] on li "BLACK" at bounding box center [264, 178] width 136 height 10
click at [196, 181] on div "Select size" at bounding box center [264, 187] width 136 height 13
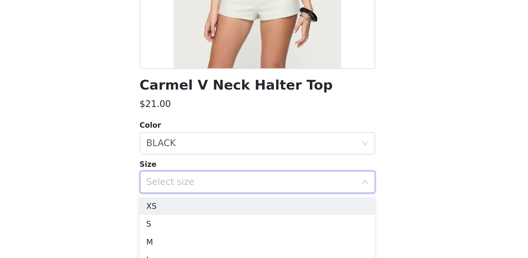
click at [200, 181] on div "Select size" at bounding box center [262, 187] width 124 height 12
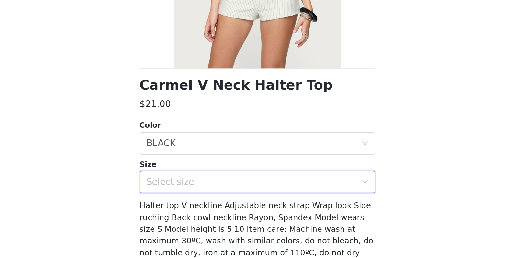
click at [200, 181] on div "Select size" at bounding box center [262, 187] width 124 height 12
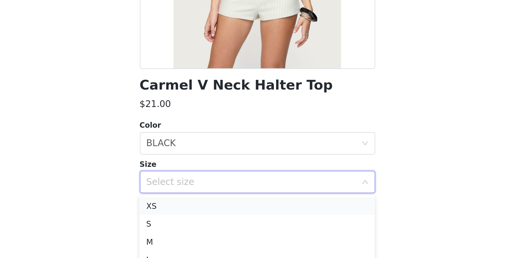
click at [196, 196] on li "XS" at bounding box center [264, 201] width 136 height 10
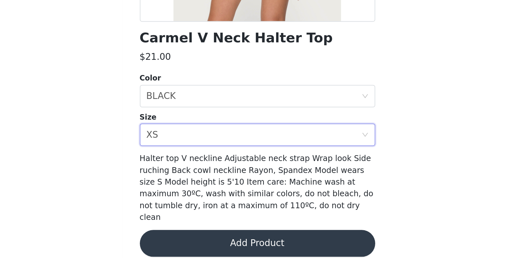
scroll to position [39, 0]
click at [196, 242] on button "Add Product" at bounding box center [264, 250] width 136 height 16
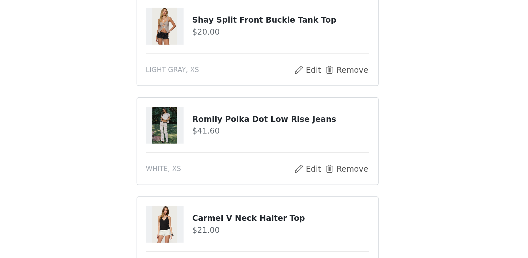
scroll to position [137, 0]
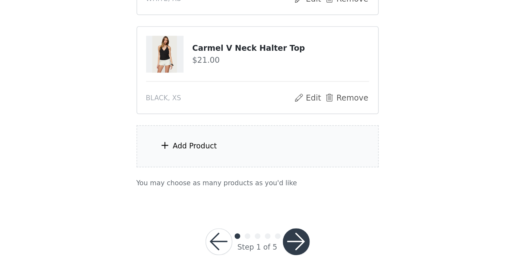
click at [194, 182] on div "Add Product" at bounding box center [264, 194] width 140 height 24
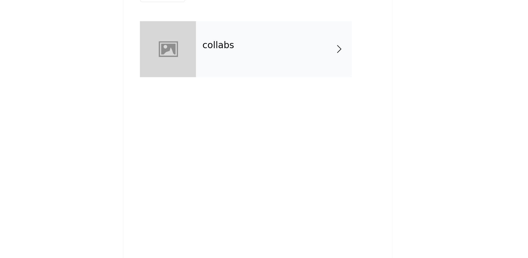
click at [228, 32] on div "collabs" at bounding box center [273, 48] width 90 height 32
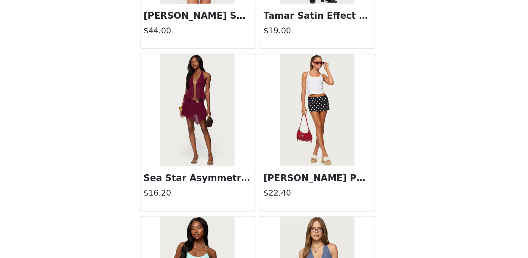
scroll to position [732, 0]
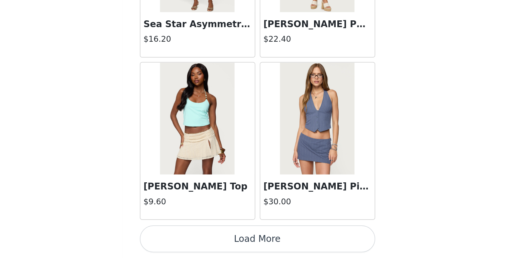
click at [196, 239] on button "Load More" at bounding box center [264, 247] width 136 height 16
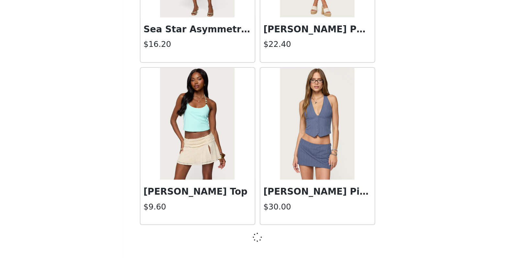
scroll to position [150, 0]
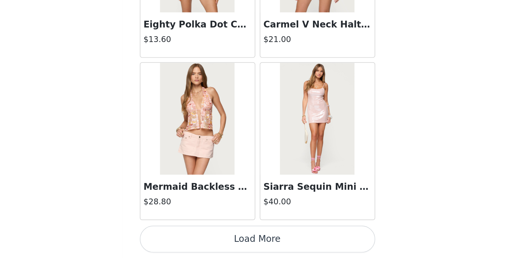
click at [196, 239] on button "Load More" at bounding box center [264, 247] width 136 height 16
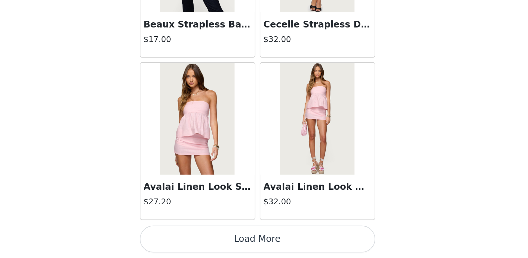
click at [196, 239] on button "Load More" at bounding box center [264, 247] width 136 height 16
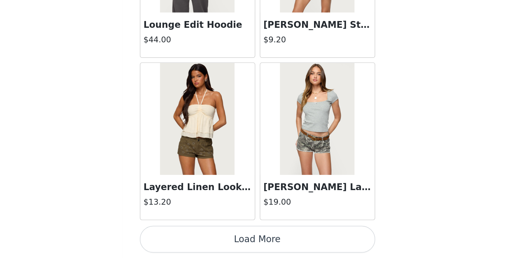
click at [196, 239] on button "Load More" at bounding box center [264, 247] width 136 height 16
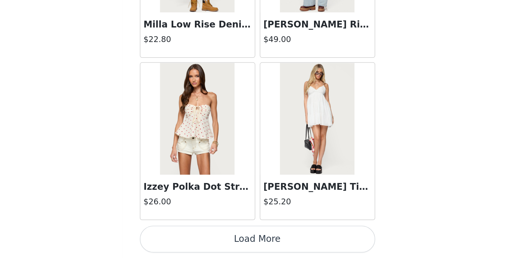
click at [196, 239] on button "Load More" at bounding box center [264, 247] width 136 height 16
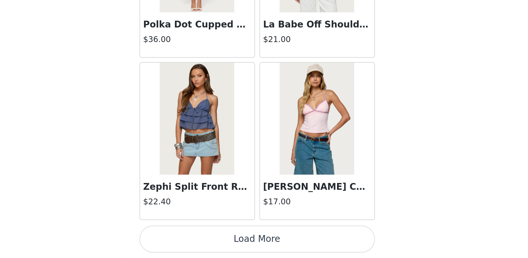
click at [196, 239] on button "Load More" at bounding box center [264, 247] width 136 height 16
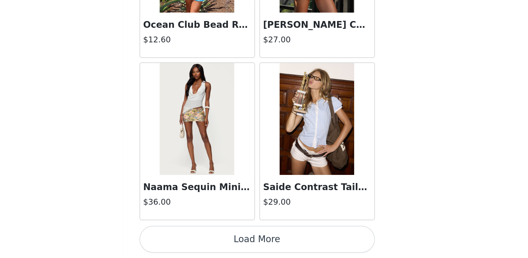
click at [196, 239] on button "Load More" at bounding box center [264, 247] width 136 height 16
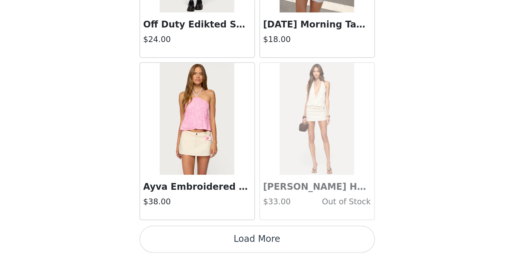
click at [196, 239] on button "Load More" at bounding box center [264, 247] width 136 height 16
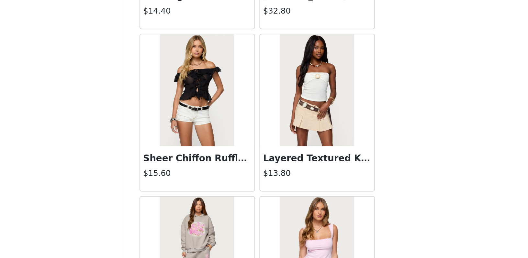
scroll to position [8095, 0]
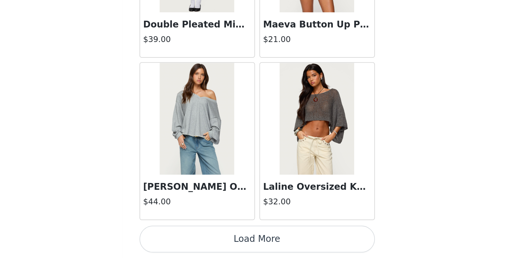
click at [196, 239] on button "Load More" at bounding box center [264, 247] width 136 height 16
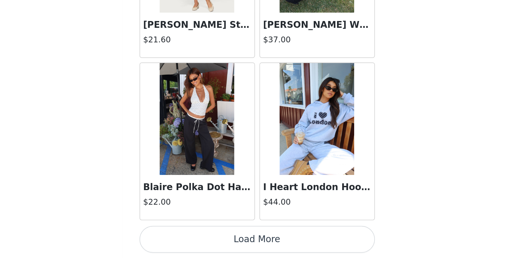
click at [196, 239] on button "Load More" at bounding box center [264, 247] width 136 height 16
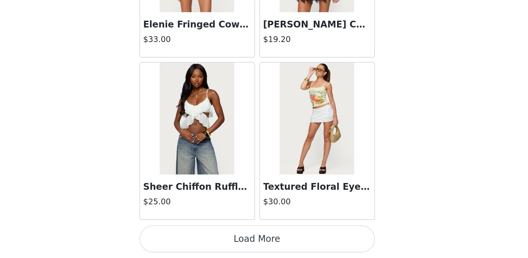
scroll to position [150, 0]
click at [196, 239] on button "Load More" at bounding box center [264, 247] width 136 height 16
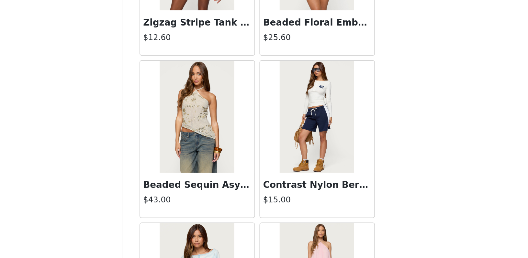
scroll to position [10818, 0]
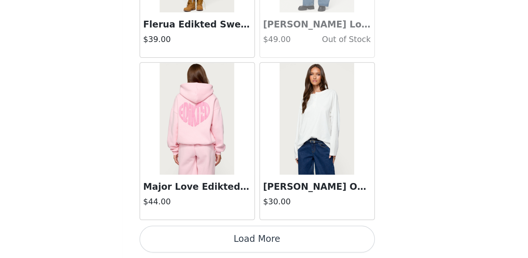
click at [196, 239] on button "Load More" at bounding box center [264, 247] width 136 height 16
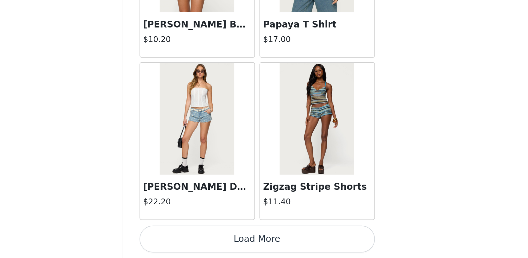
click at [196, 239] on button "Load More" at bounding box center [264, 247] width 136 height 16
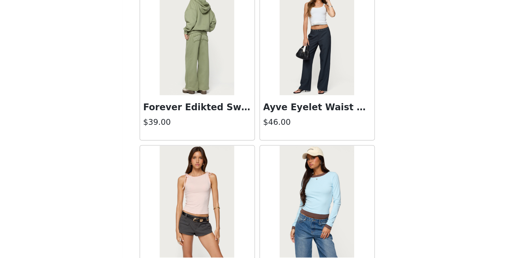
scroll to position [12512, 0]
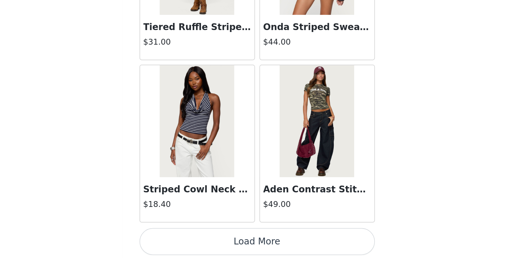
click at [196, 241] on button "Load More" at bounding box center [264, 249] width 136 height 16
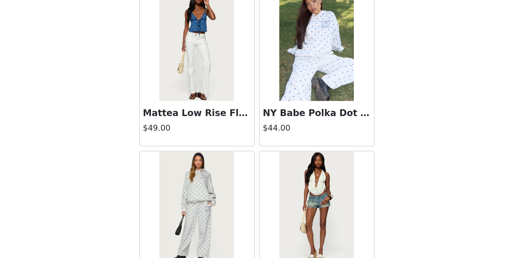
scroll to position [13725, 0]
click at [277, 102] on img at bounding box center [298, 134] width 43 height 65
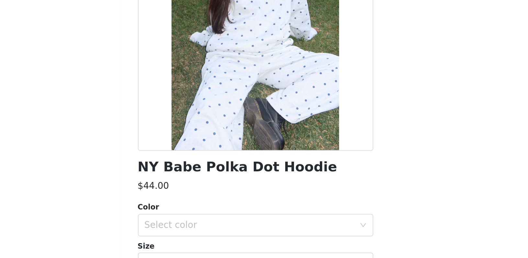
scroll to position [56, 0]
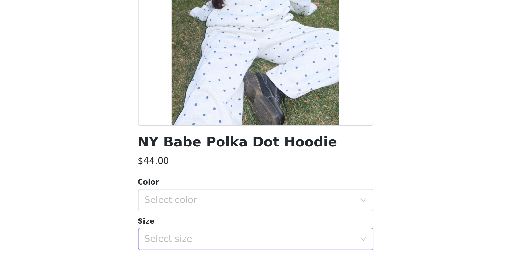
click at [200, 184] on div "Select size" at bounding box center [260, 187] width 121 height 6
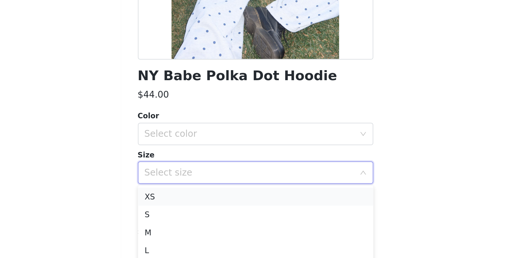
click at [196, 196] on li "XS" at bounding box center [264, 201] width 136 height 10
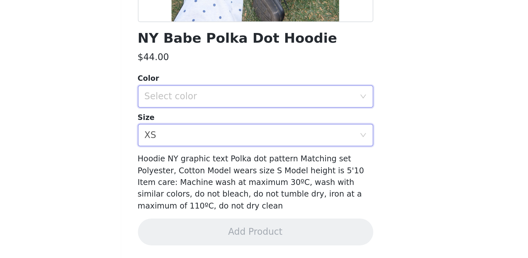
click at [200, 159] on div "Select color" at bounding box center [262, 165] width 124 height 12
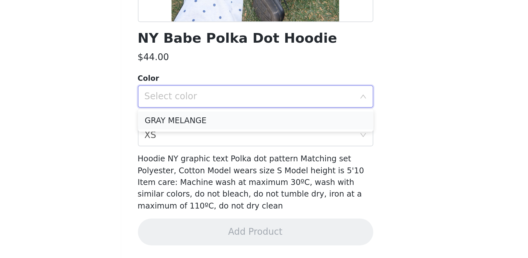
click at [196, 173] on li "GRAY MELANGE" at bounding box center [264, 178] width 136 height 10
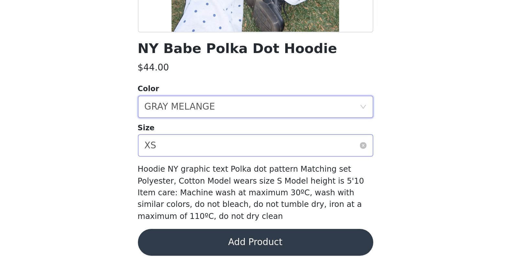
scroll to position [120, 0]
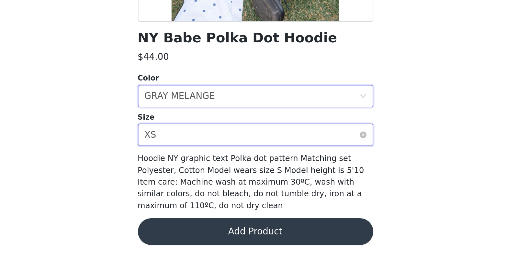
click at [200, 181] on div "Select size XS" at bounding box center [262, 187] width 124 height 12
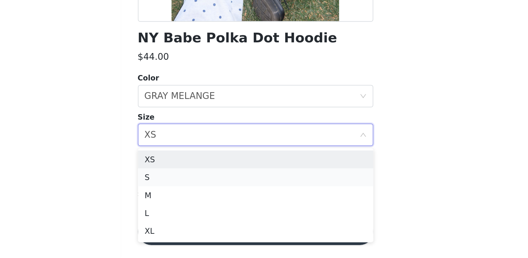
click at [196, 206] on li "S" at bounding box center [264, 211] width 136 height 10
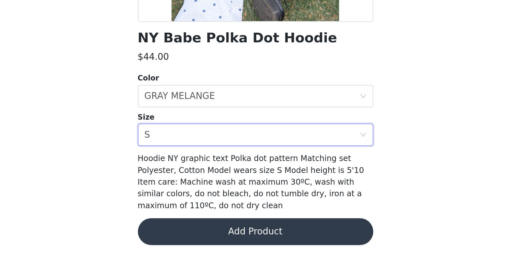
click at [196, 235] on button "Add Product" at bounding box center [264, 243] width 136 height 16
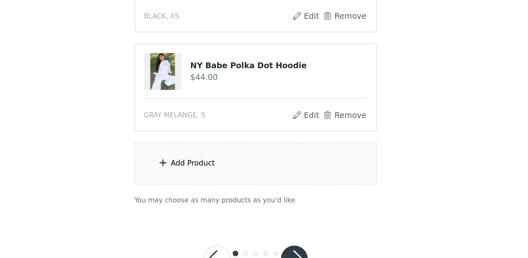
scroll to position [193, 0]
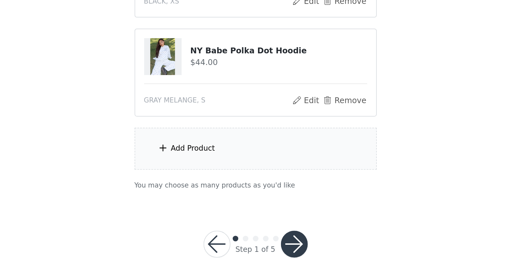
click at [194, 183] on div "Add Product" at bounding box center [264, 195] width 140 height 24
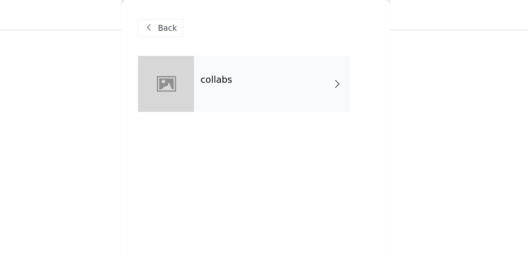
scroll to position [135, 0]
click at [228, 53] on div "collabs" at bounding box center [273, 48] width 90 height 32
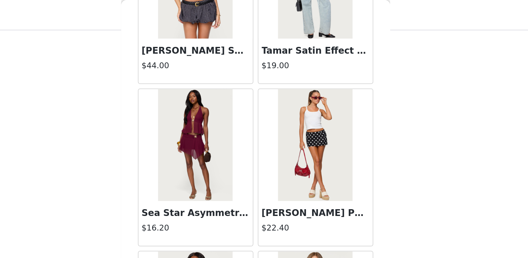
scroll to position [732, 0]
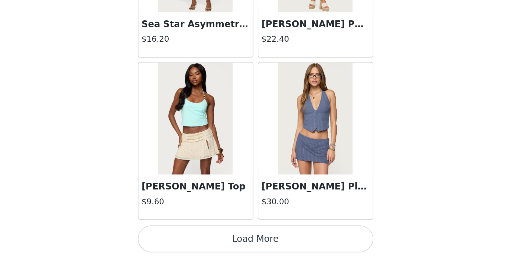
click at [196, 239] on button "Load More" at bounding box center [264, 247] width 136 height 16
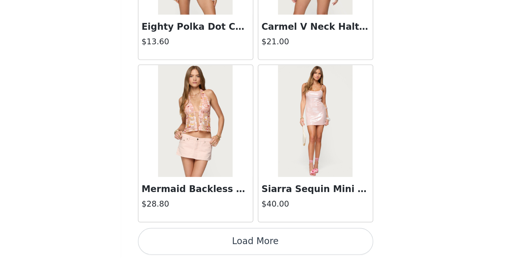
click at [196, 241] on button "Load More" at bounding box center [264, 249] width 136 height 16
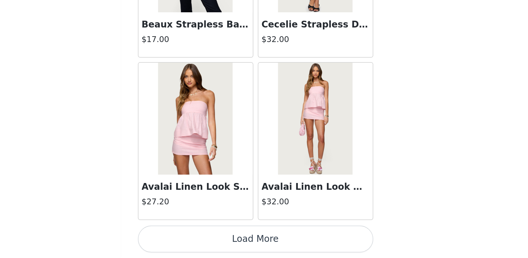
scroll to position [2609, 0]
click at [196, 239] on button "Load More" at bounding box center [264, 247] width 136 height 16
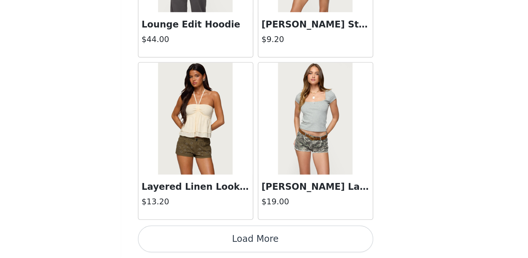
scroll to position [3547, 0]
click at [196, 239] on button "Load More" at bounding box center [264, 247] width 136 height 16
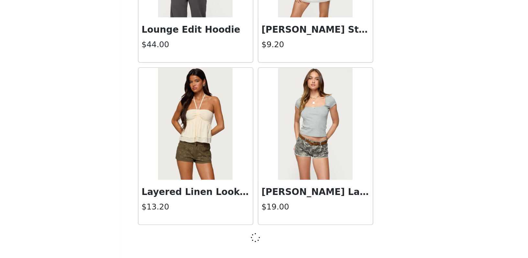
scroll to position [208, 0]
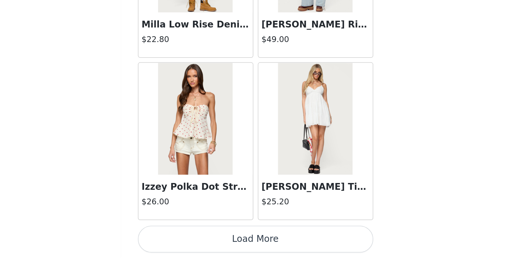
click at [196, 239] on button "Load More" at bounding box center [264, 247] width 136 height 16
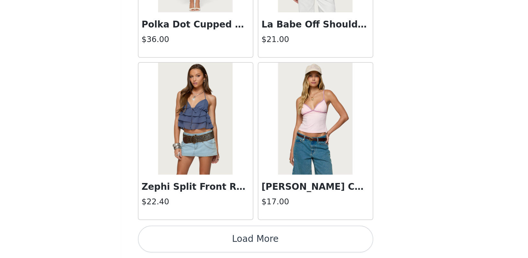
scroll to position [5424, 0]
click at [196, 239] on button "Load More" at bounding box center [264, 247] width 136 height 16
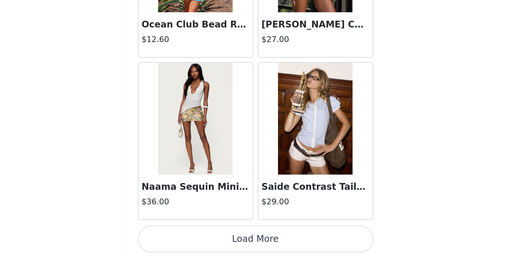
click at [196, 239] on button "Load More" at bounding box center [264, 247] width 136 height 16
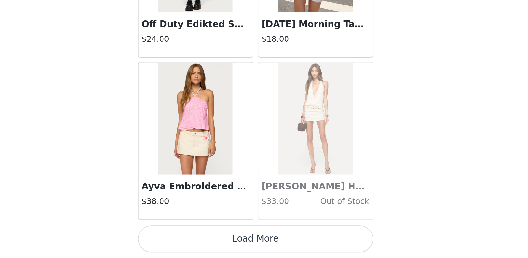
click at [196, 239] on button "Load More" at bounding box center [264, 247] width 136 height 16
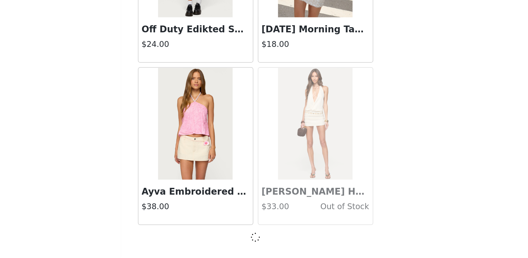
scroll to position [7298, 0]
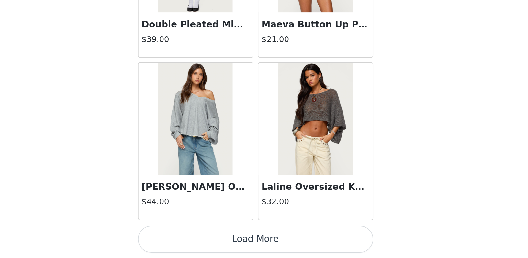
click at [196, 239] on button "Load More" at bounding box center [264, 247] width 136 height 16
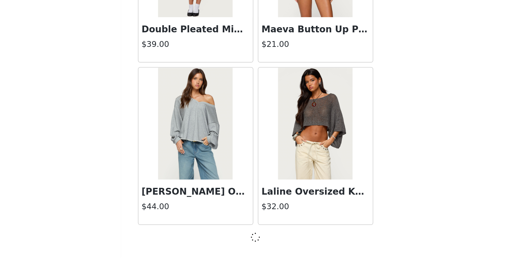
scroll to position [8237, 0]
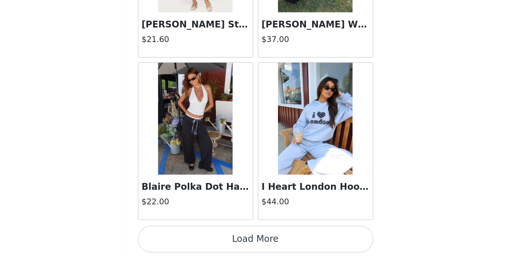
click at [264, 144] on div "I Heart London Hoodie $44.00" at bounding box center [298, 191] width 69 height 94
click at [196, 239] on button "Load More" at bounding box center [264, 247] width 136 height 16
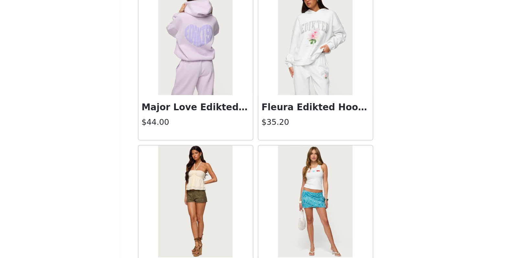
scroll to position [9318, 0]
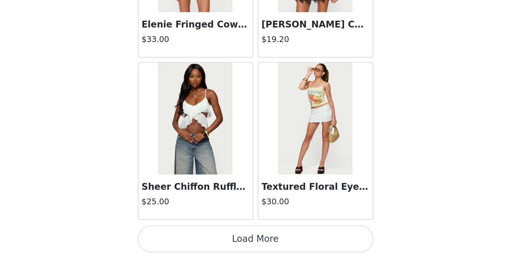
click at [196, 239] on button "Load More" at bounding box center [264, 247] width 136 height 16
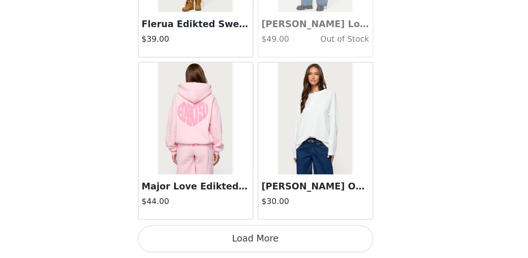
scroll to position [208, 0]
click at [196, 239] on button "Load More" at bounding box center [264, 247] width 136 height 16
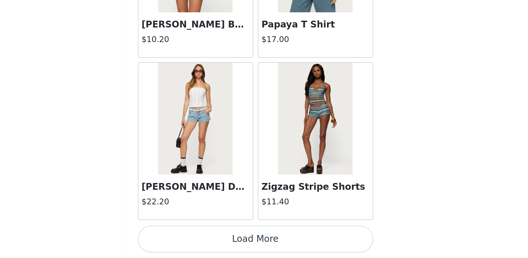
click at [196, 239] on button "Load More" at bounding box center [264, 247] width 136 height 16
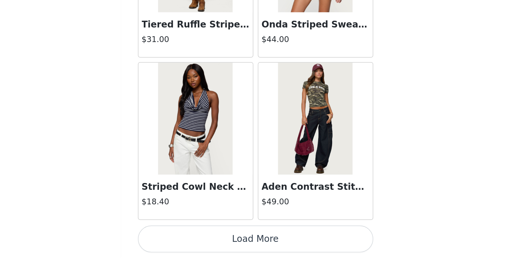
scroll to position [12932, 0]
click at [196, 239] on button "Load More" at bounding box center [264, 247] width 136 height 16
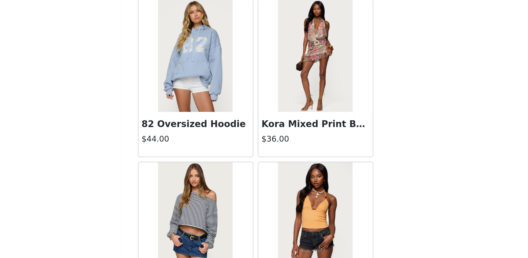
scroll to position [13134, 0]
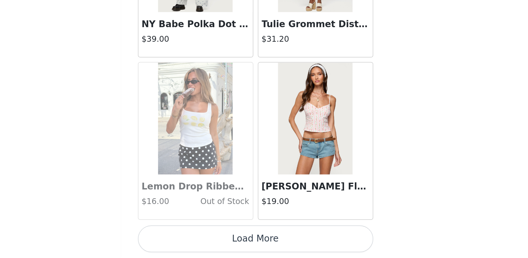
click at [196, 239] on button "Load More" at bounding box center [264, 247] width 136 height 16
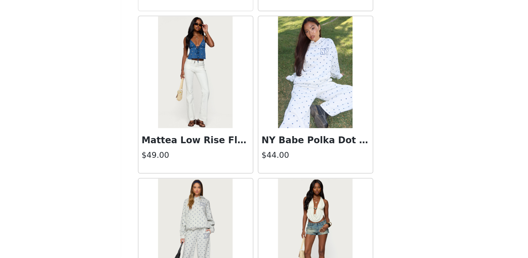
click at [208, 212] on img at bounding box center [229, 244] width 43 height 65
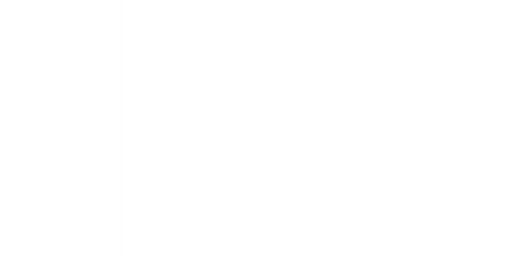
scroll to position [56, 0]
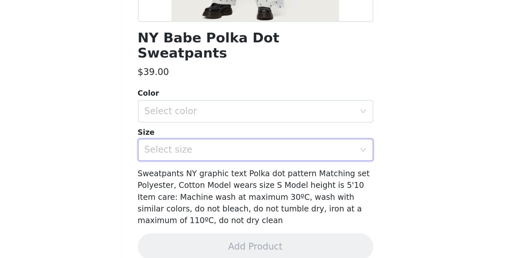
click at [200, 190] on div "Select size" at bounding box center [262, 196] width 124 height 12
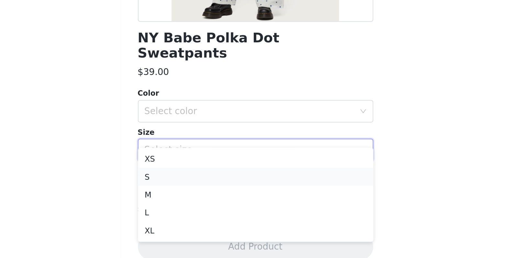
click at [196, 206] on li "S" at bounding box center [264, 211] width 136 height 10
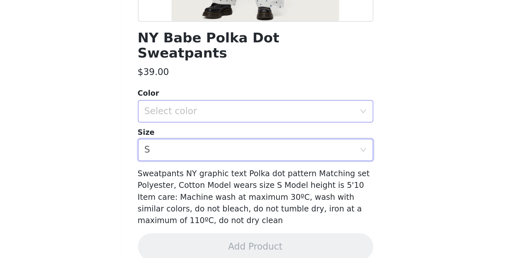
click at [200, 167] on div "Select color" at bounding box center [262, 173] width 124 height 12
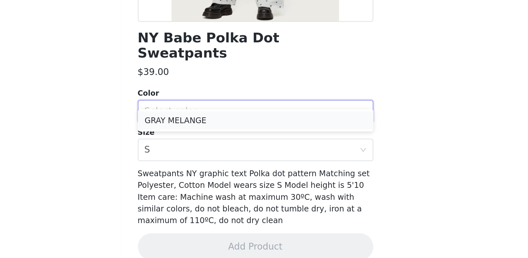
click at [196, 173] on li "GRAY MELANGE" at bounding box center [264, 178] width 136 height 10
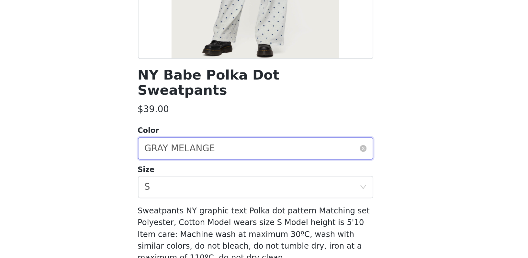
click at [200, 167] on div "Select color GRAY MELANGE" at bounding box center [262, 173] width 124 height 12
click at [200, 190] on div "Select size S" at bounding box center [262, 196] width 124 height 12
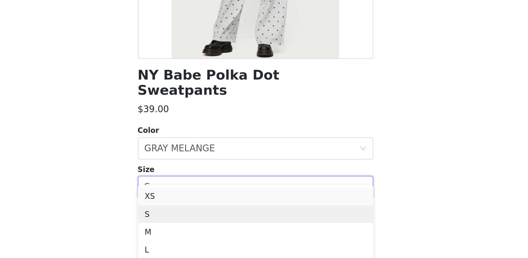
click at [196, 196] on li "XS" at bounding box center [264, 201] width 136 height 10
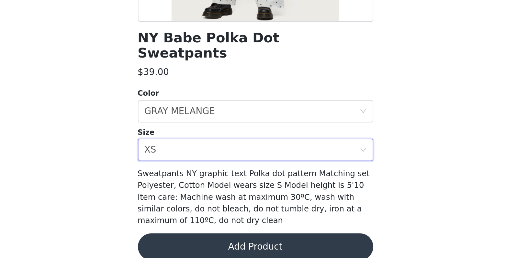
scroll to position [208, 0]
click at [196, 244] on button "Add Product" at bounding box center [264, 252] width 136 height 16
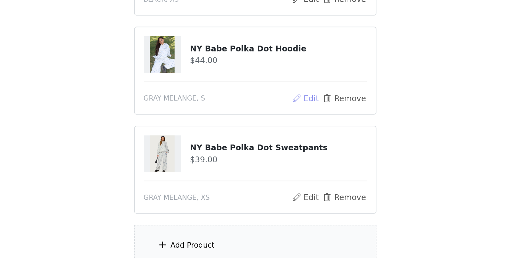
click at [285, 148] on button "Edit" at bounding box center [293, 152] width 17 height 8
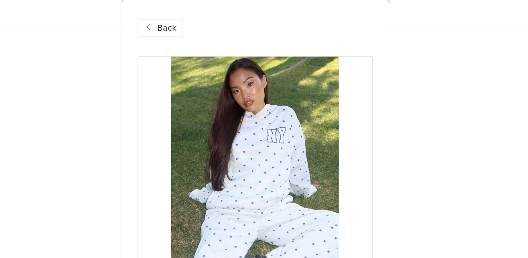
scroll to position [107, 0]
click at [196, 10] on div "Back" at bounding box center [264, 16] width 136 height 32
click at [208, 13] on span "Back" at bounding box center [213, 16] width 11 height 7
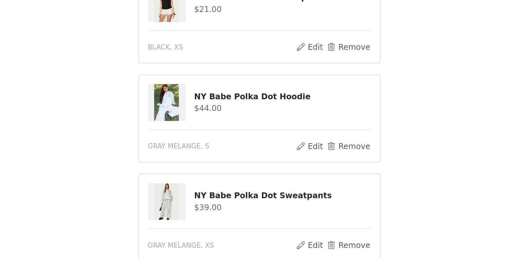
scroll to position [205, 0]
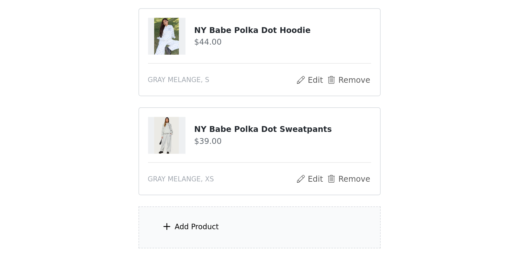
click at [215, 237] on div "Add Product" at bounding box center [228, 240] width 26 height 6
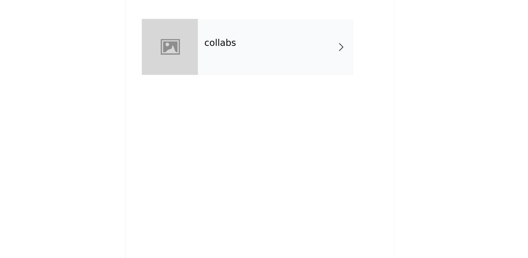
scroll to position [115, 0]
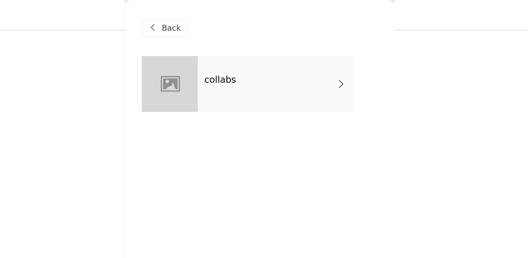
click at [228, 46] on div "collabs" at bounding box center [273, 48] width 90 height 32
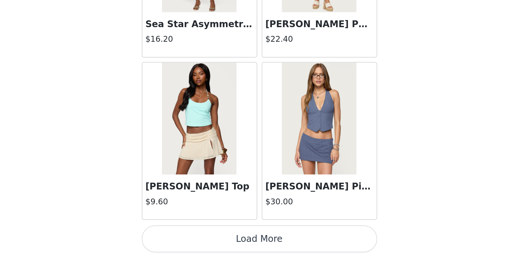
scroll to position [265, 0]
click at [196, 239] on button "Load More" at bounding box center [264, 247] width 136 height 16
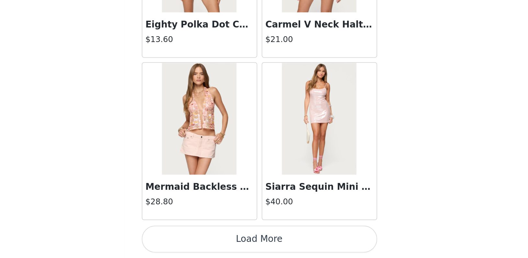
click at [196, 239] on button "Load More" at bounding box center [264, 247] width 136 height 16
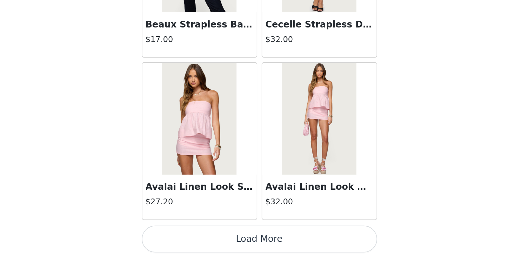
click at [196, 239] on button "Load More" at bounding box center [264, 247] width 136 height 16
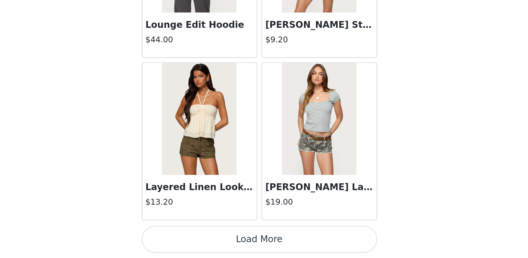
click at [196, 239] on button "Load More" at bounding box center [264, 247] width 136 height 16
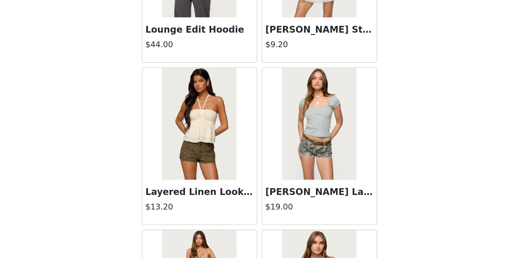
scroll to position [265, 0]
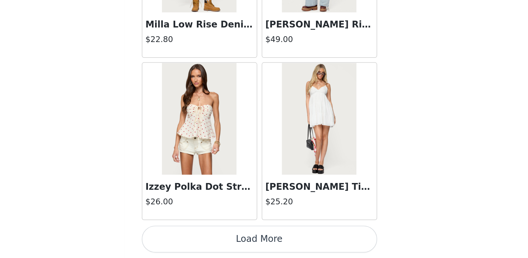
click at [196, 239] on button "Load More" at bounding box center [264, 247] width 136 height 16
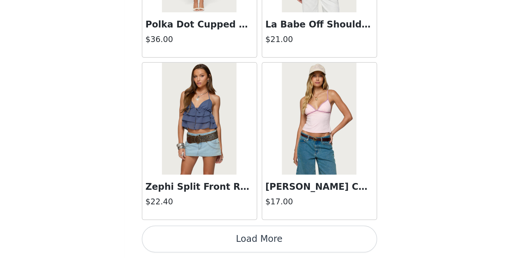
click at [196, 239] on button "Load More" at bounding box center [264, 247] width 136 height 16
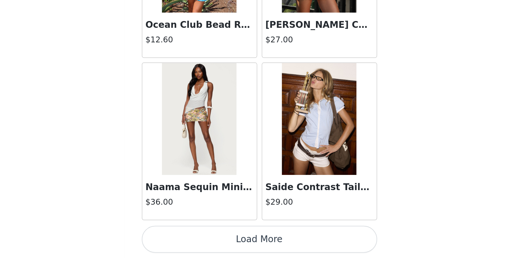
click at [196, 239] on button "Load More" at bounding box center [264, 247] width 136 height 16
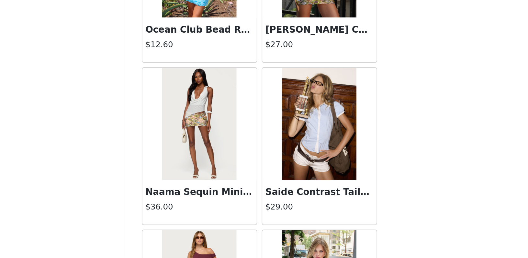
scroll to position [6702, 0]
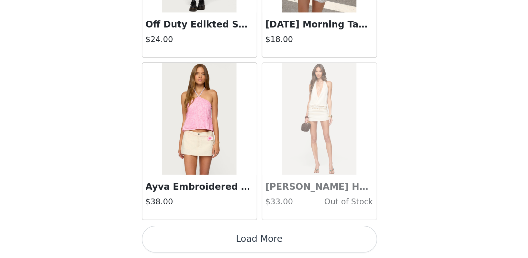
click at [196, 239] on button "Load More" at bounding box center [264, 247] width 136 height 16
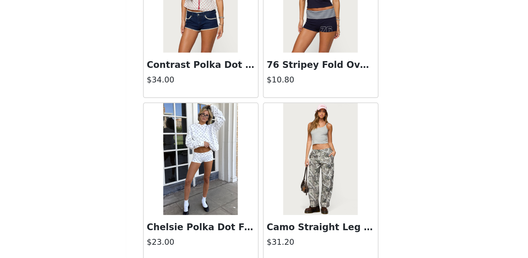
scroll to position [7560, 0]
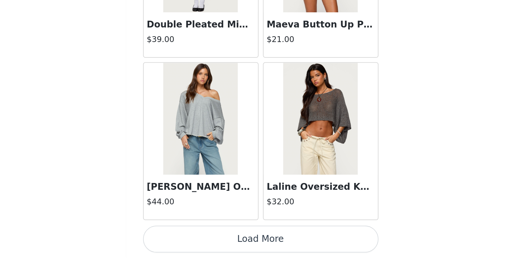
click at [196, 239] on button "Load More" at bounding box center [264, 247] width 136 height 16
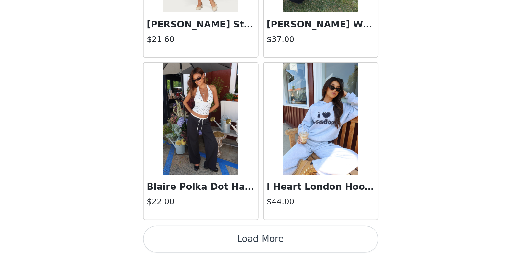
click at [196, 239] on button "Load More" at bounding box center [264, 247] width 136 height 16
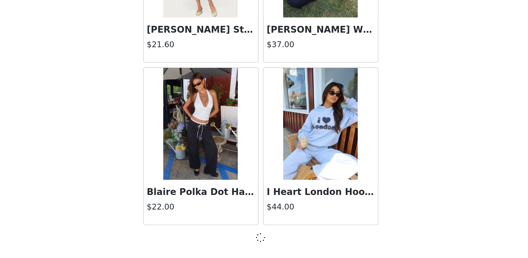
scroll to position [9175, 0]
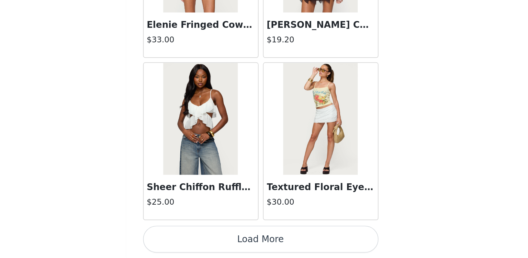
click at [196, 239] on button "Load More" at bounding box center [264, 247] width 136 height 16
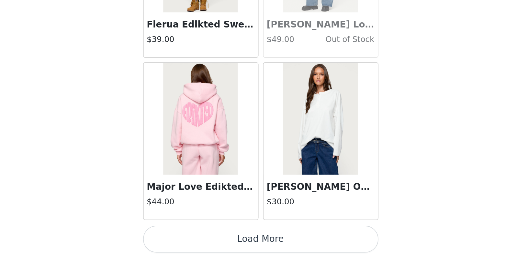
click at [196, 239] on button "Load More" at bounding box center [264, 247] width 136 height 16
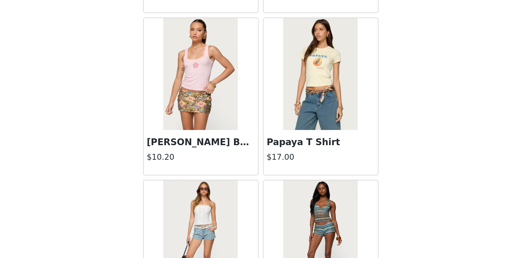
scroll to position [11941, 0]
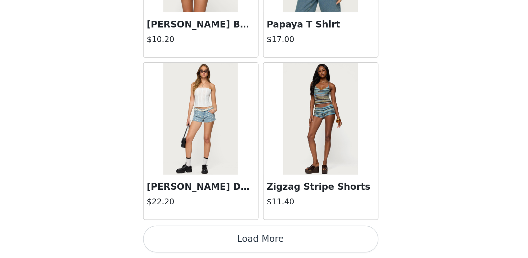
click at [196, 239] on button "Load More" at bounding box center [264, 247] width 136 height 16
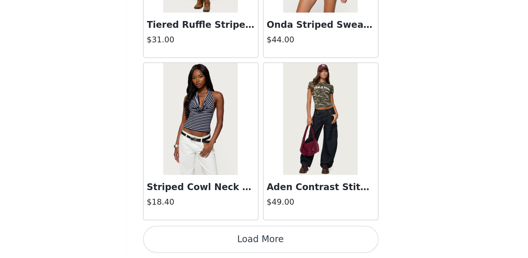
click at [196, 239] on button "Load More" at bounding box center [264, 247] width 136 height 16
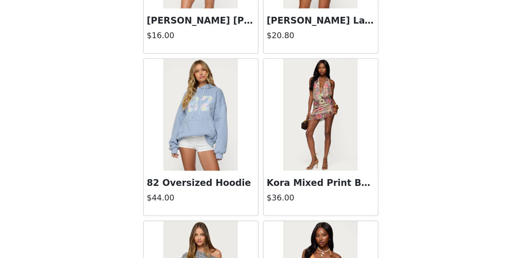
scroll to position [13131, 0]
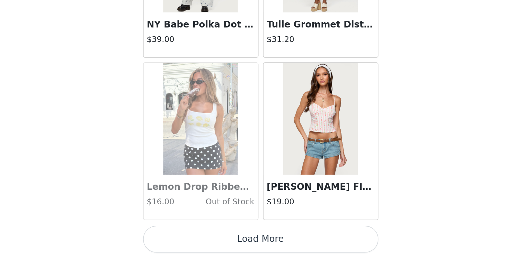
click at [196, 239] on button "Load More" at bounding box center [264, 247] width 136 height 16
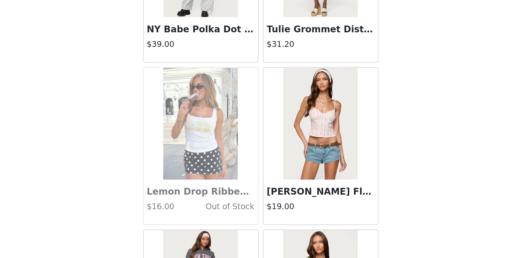
scroll to position [265, 0]
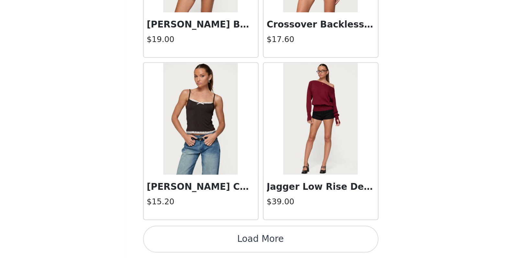
click at [196, 239] on button "Load More" at bounding box center [264, 247] width 136 height 16
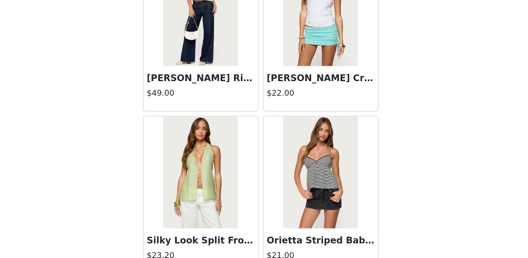
scroll to position [15186, 0]
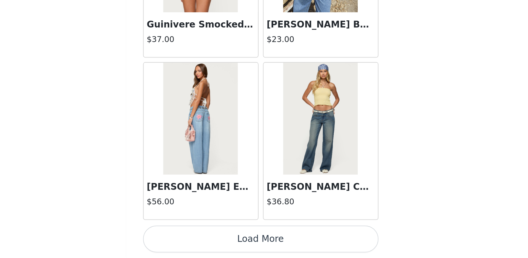
click at [196, 239] on button "Load More" at bounding box center [264, 247] width 136 height 16
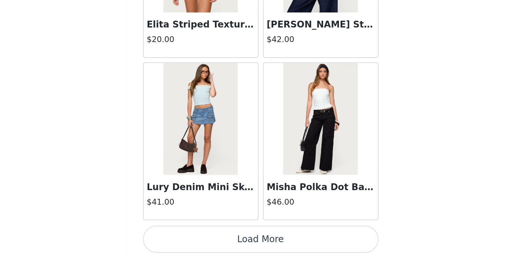
click at [196, 239] on button "Load More" at bounding box center [264, 247] width 136 height 16
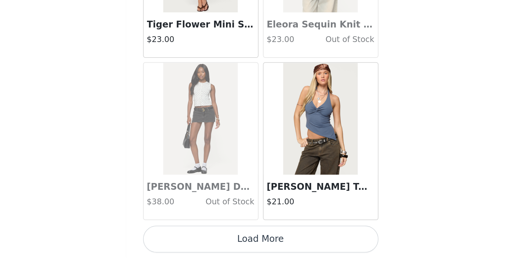
scroll to position [17624, 0]
click at [196, 239] on button "Load More" at bounding box center [264, 247] width 136 height 16
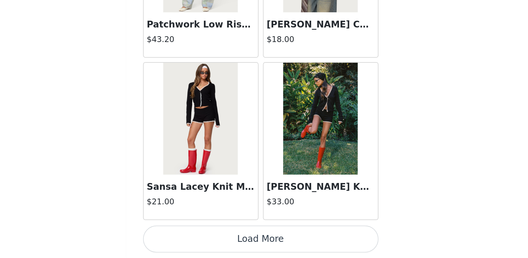
click at [196, 239] on button "Load More" at bounding box center [264, 247] width 136 height 16
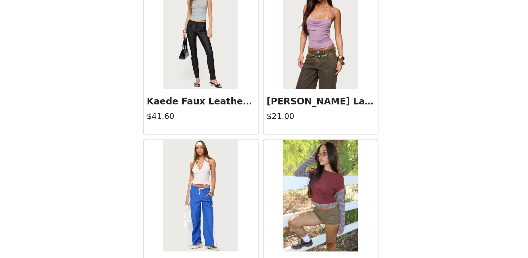
scroll to position [19499, 0]
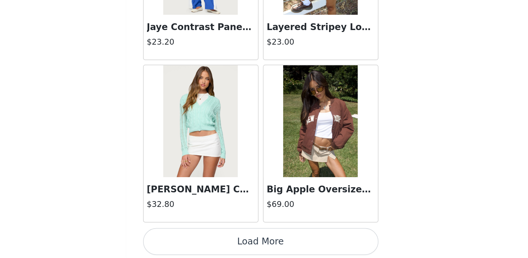
click at [196, 241] on button "Load More" at bounding box center [264, 249] width 136 height 16
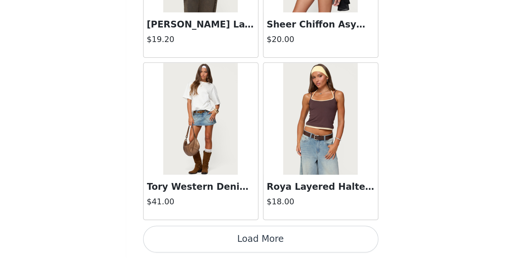
click at [196, 239] on button "Load More" at bounding box center [264, 247] width 136 height 16
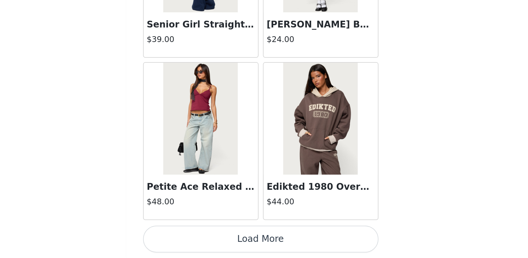
scroll to position [21378, 0]
click at [196, 239] on button "Load More" at bounding box center [264, 247] width 136 height 16
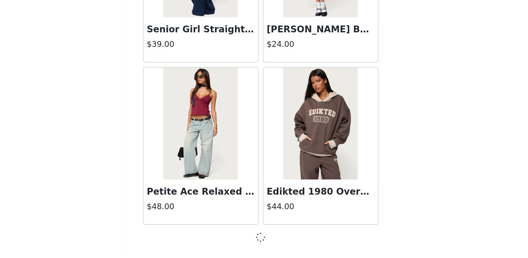
scroll to position [265, 0]
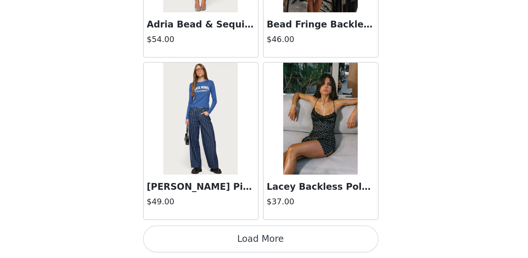
click at [196, 239] on button "Load More" at bounding box center [264, 247] width 136 height 16
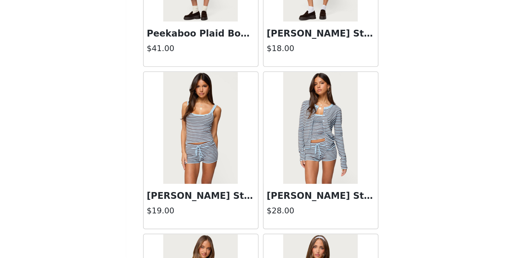
scroll to position [23159, 0]
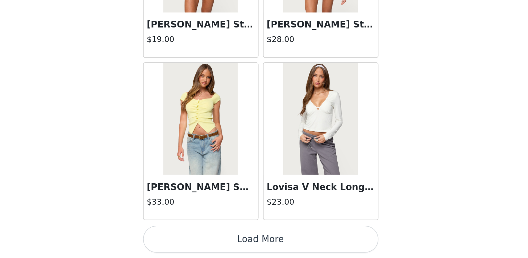
click at [196, 239] on button "Load More" at bounding box center [264, 247] width 136 height 16
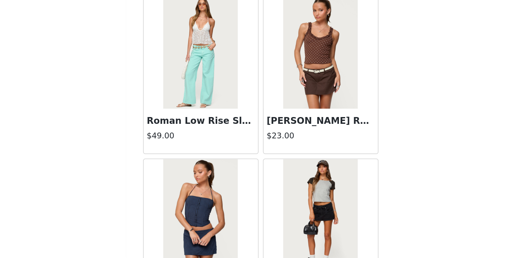
scroll to position [24064, 0]
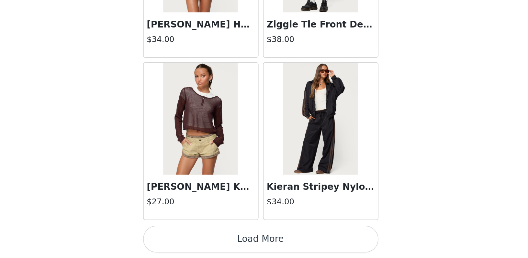
click at [196, 239] on button "Load More" at bounding box center [264, 247] width 136 height 16
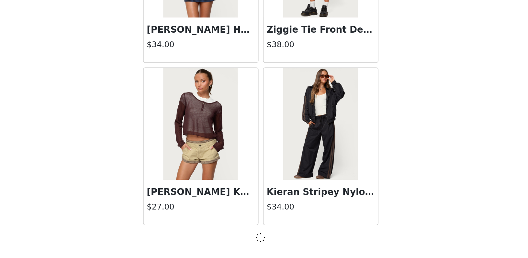
scroll to position [24190, 0]
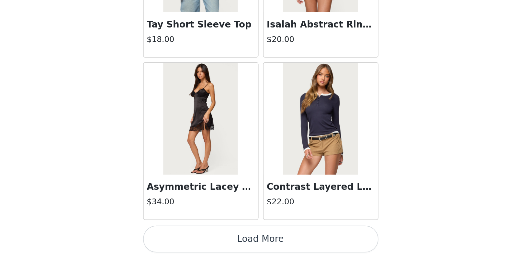
click at [196, 239] on button "Load More" at bounding box center [264, 247] width 136 height 16
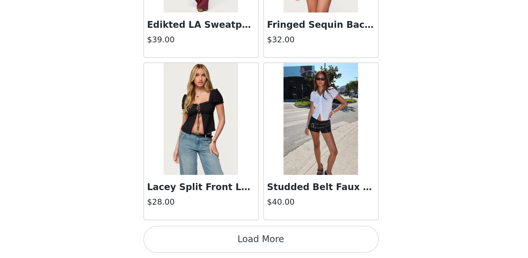
scroll to position [26070, 0]
click at [196, 239] on button "Load More" at bounding box center [264, 247] width 136 height 16
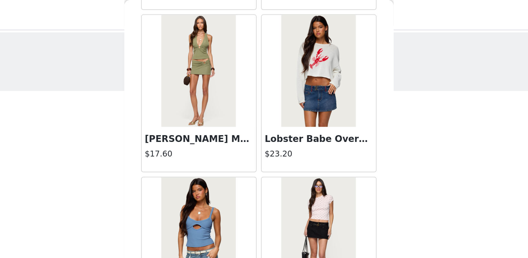
scroll to position [1808, 0]
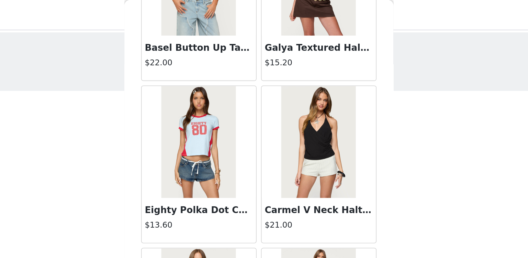
drag, startPoint x: 226, startPoint y: 22, endPoint x: 226, endPoint y: -21, distance: 43.0
click at [226, 0] on html "Dashboard Networks STEP 1 OF 5 Products Choose as many products as you'd like, …" at bounding box center [264, 129] width 528 height 258
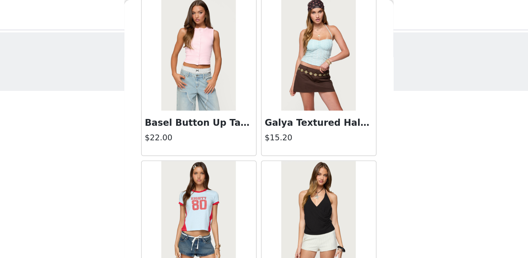
click at [236, 23] on div "STEP 1 OF 5 Products" at bounding box center [264, 36] width 528 height 34
click at [221, 20] on div "Back Tahna Flower Crochet Shorts $18.00 We'Re Edikted Sweat Shorts $13.80 Kasen…" at bounding box center [263, 129] width 155 height 258
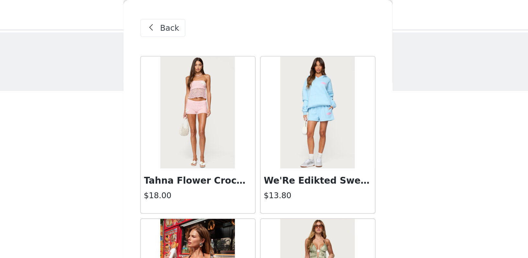
click at [208, 18] on span "Back" at bounding box center [213, 16] width 11 height 7
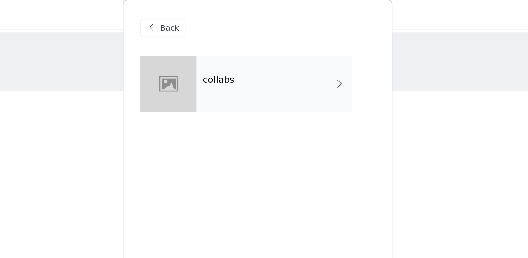
click at [228, 58] on div "collabs" at bounding box center [273, 48] width 90 height 32
